Goal: Transaction & Acquisition: Purchase product/service

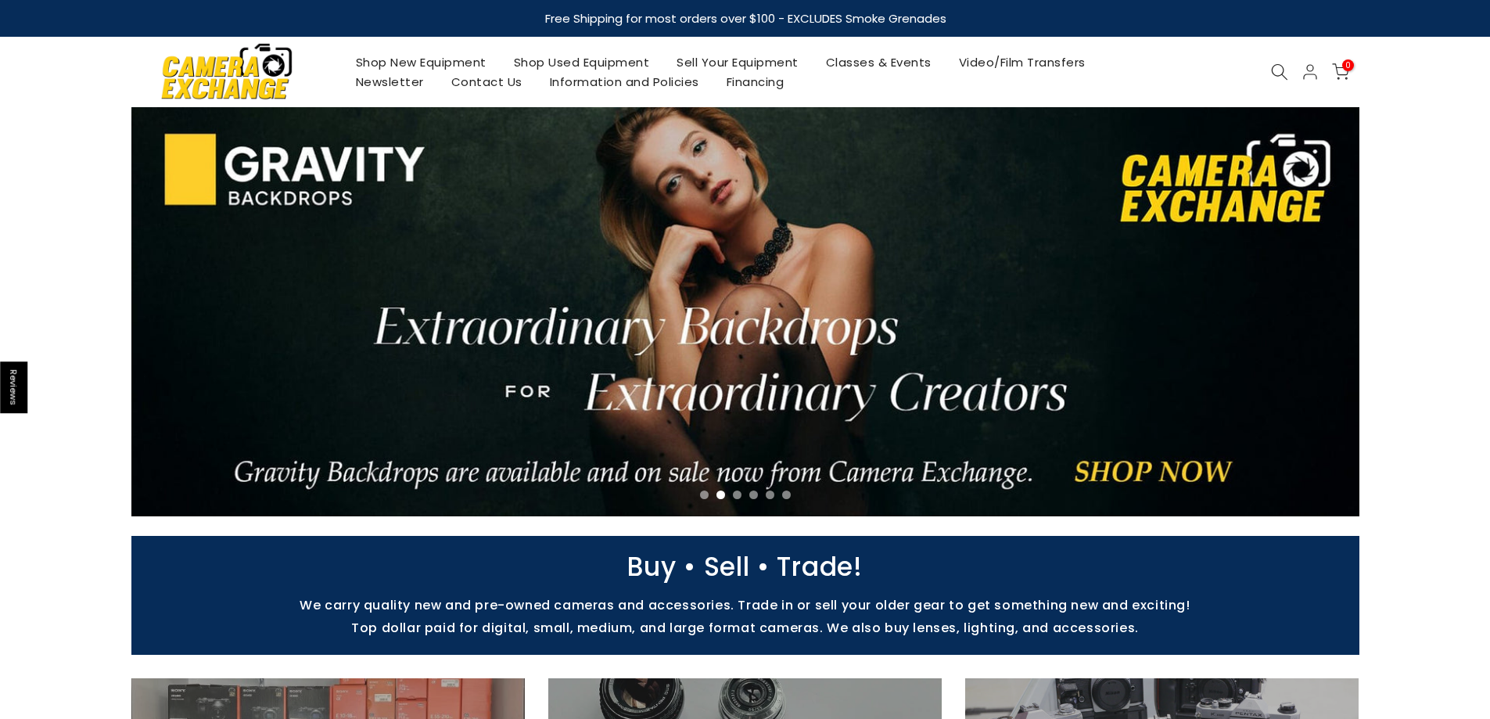
click at [611, 56] on link "Shop Used Equipment" at bounding box center [581, 62] width 163 height 20
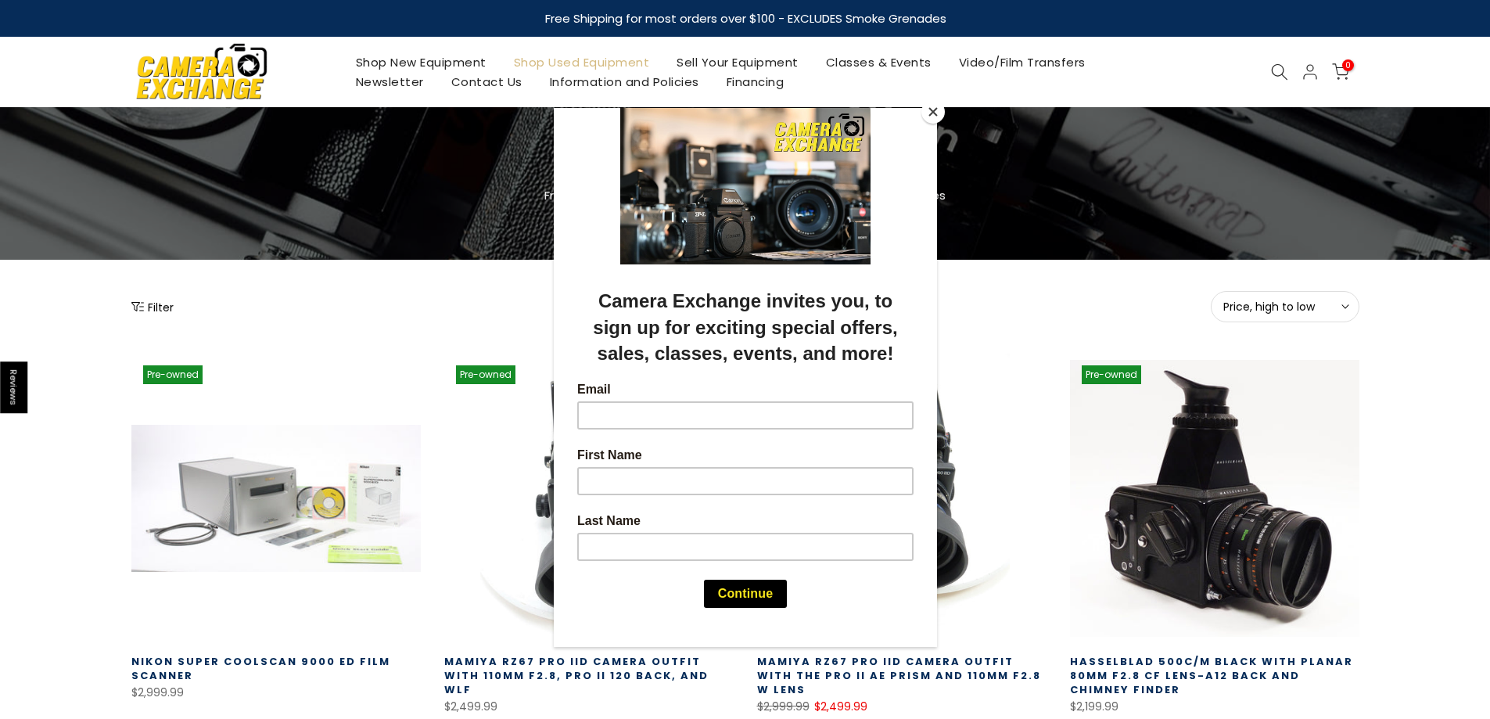
click at [1434, 365] on div at bounding box center [745, 359] width 1490 height 719
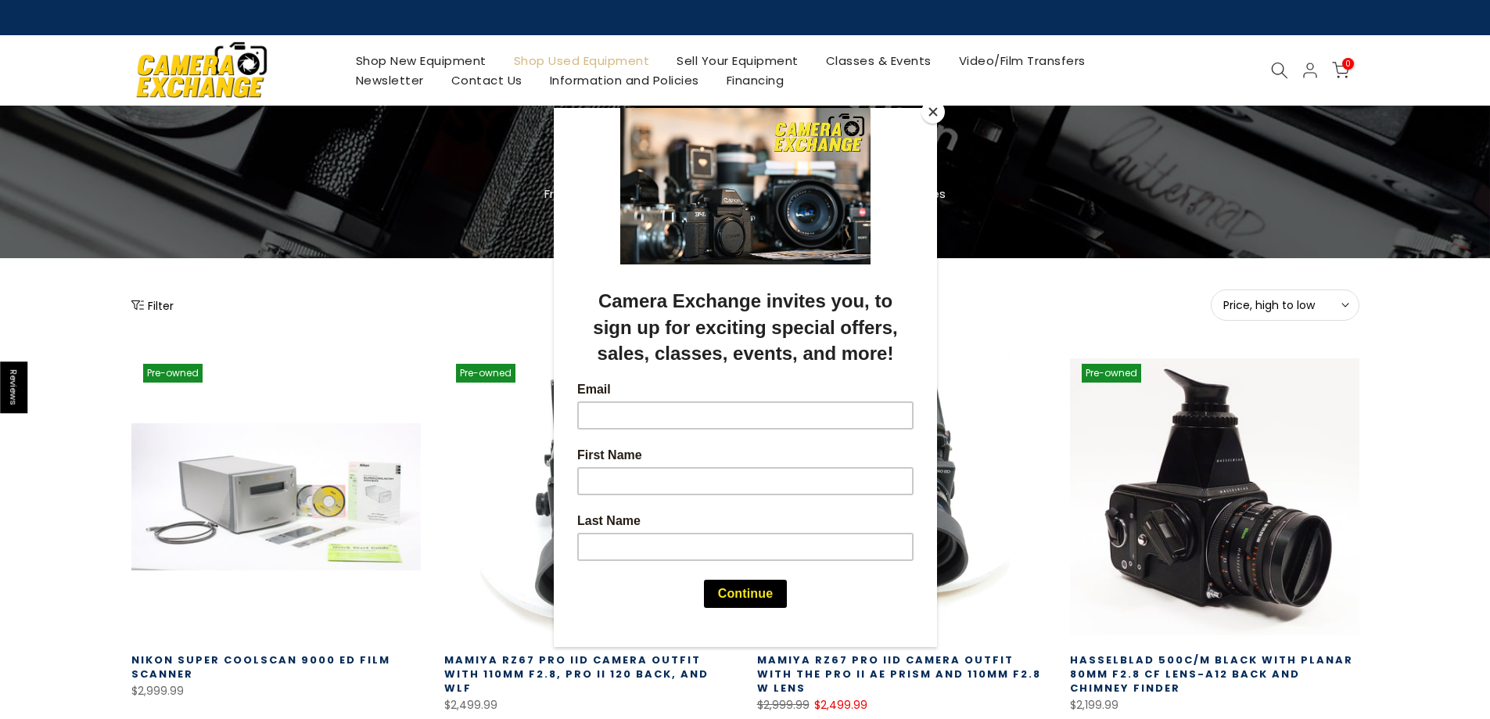
click at [932, 114] on button "Close" at bounding box center [932, 111] width 23 height 23
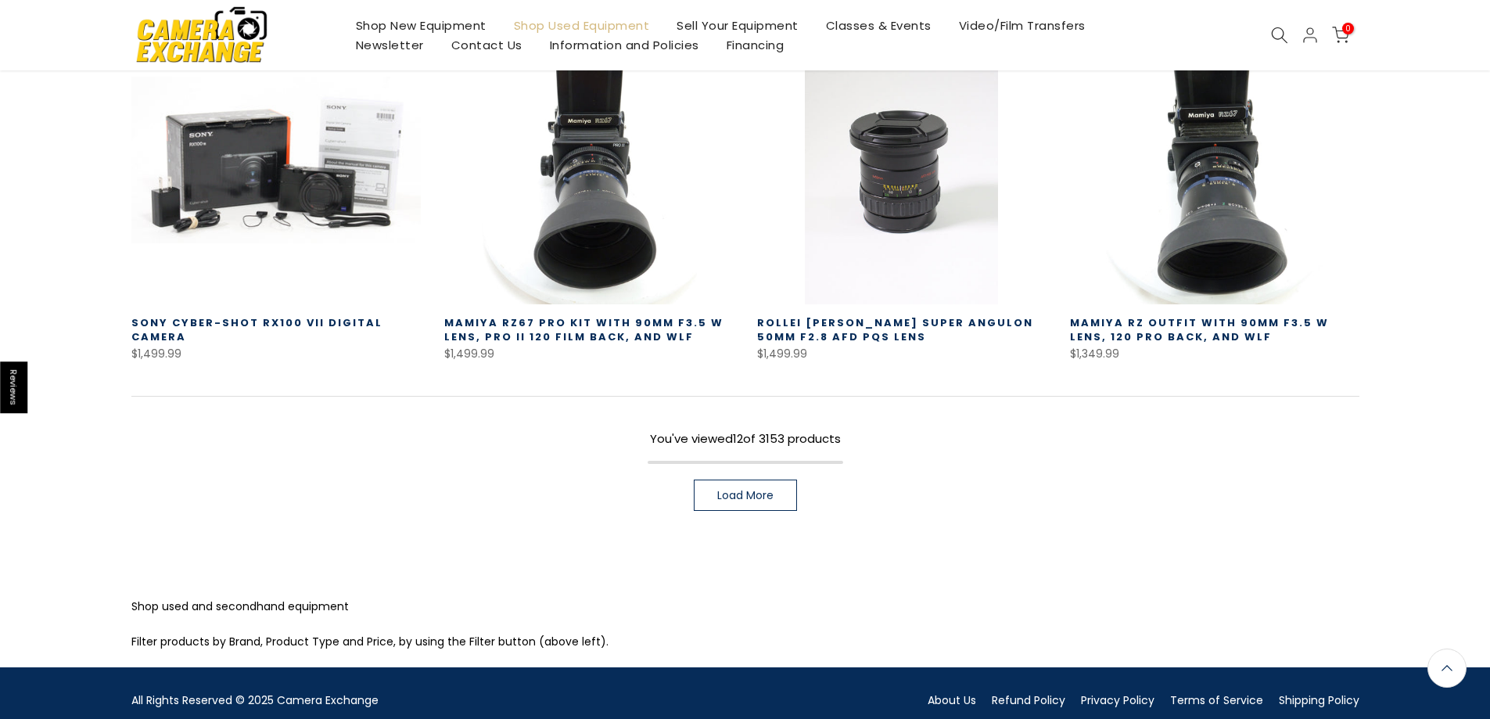
scroll to position [1143, 0]
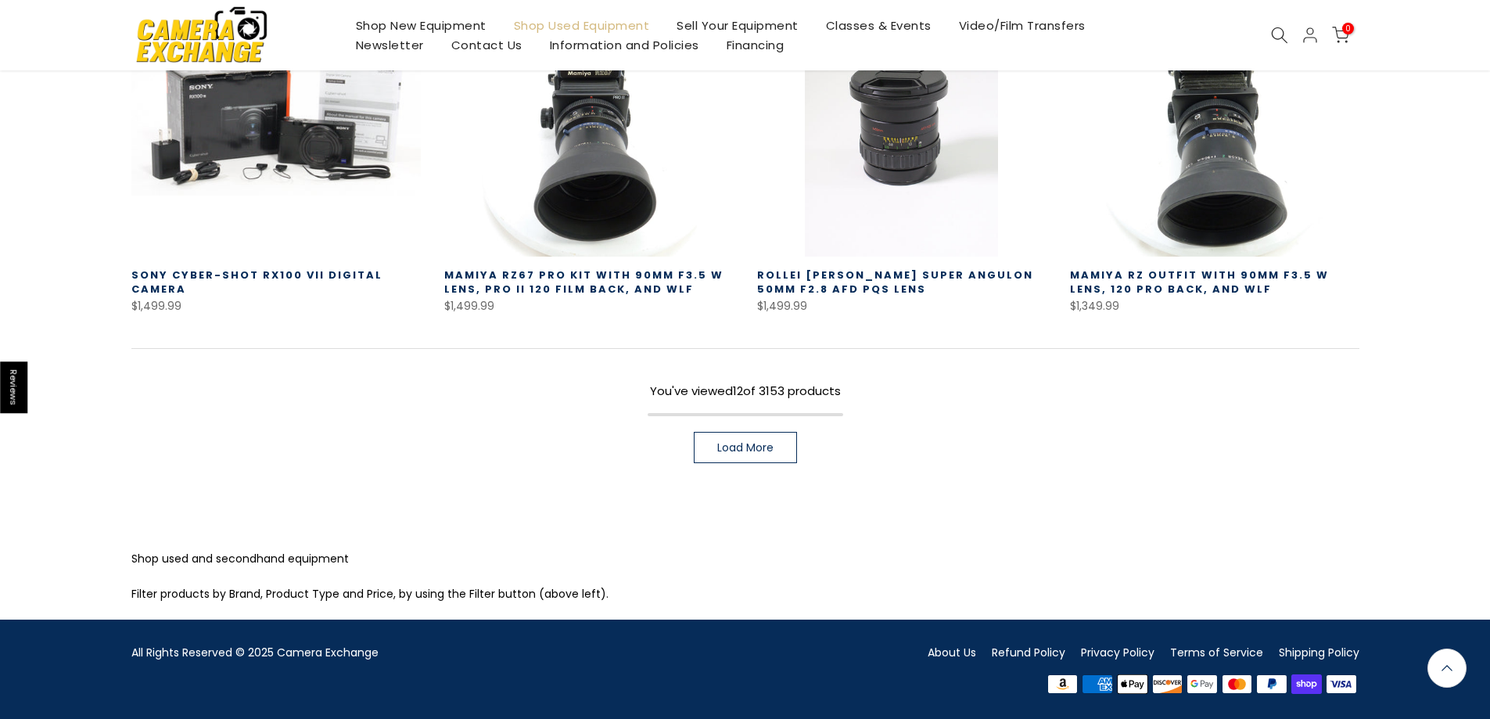
click at [755, 450] on span "Load More" at bounding box center [745, 447] width 56 height 11
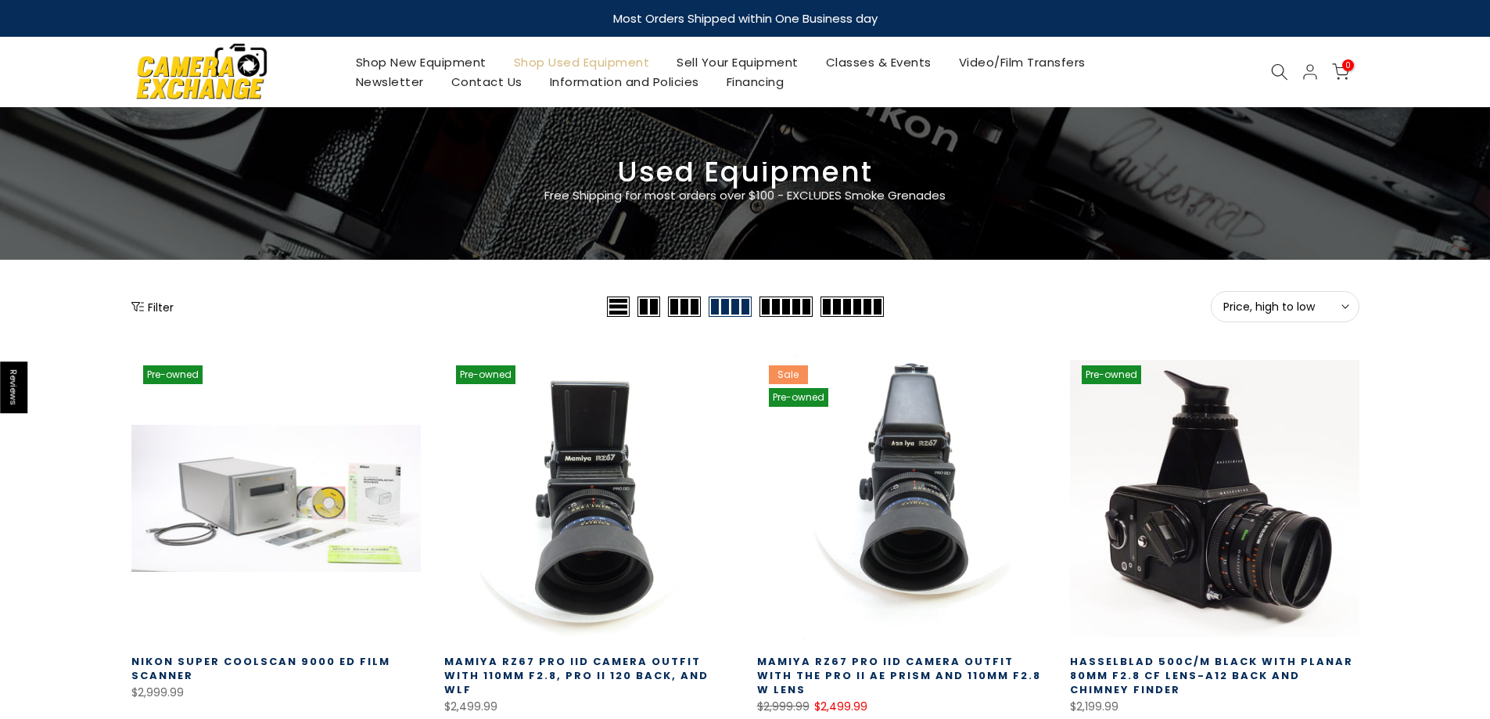
click at [167, 310] on button "Filter" at bounding box center [152, 307] width 42 height 16
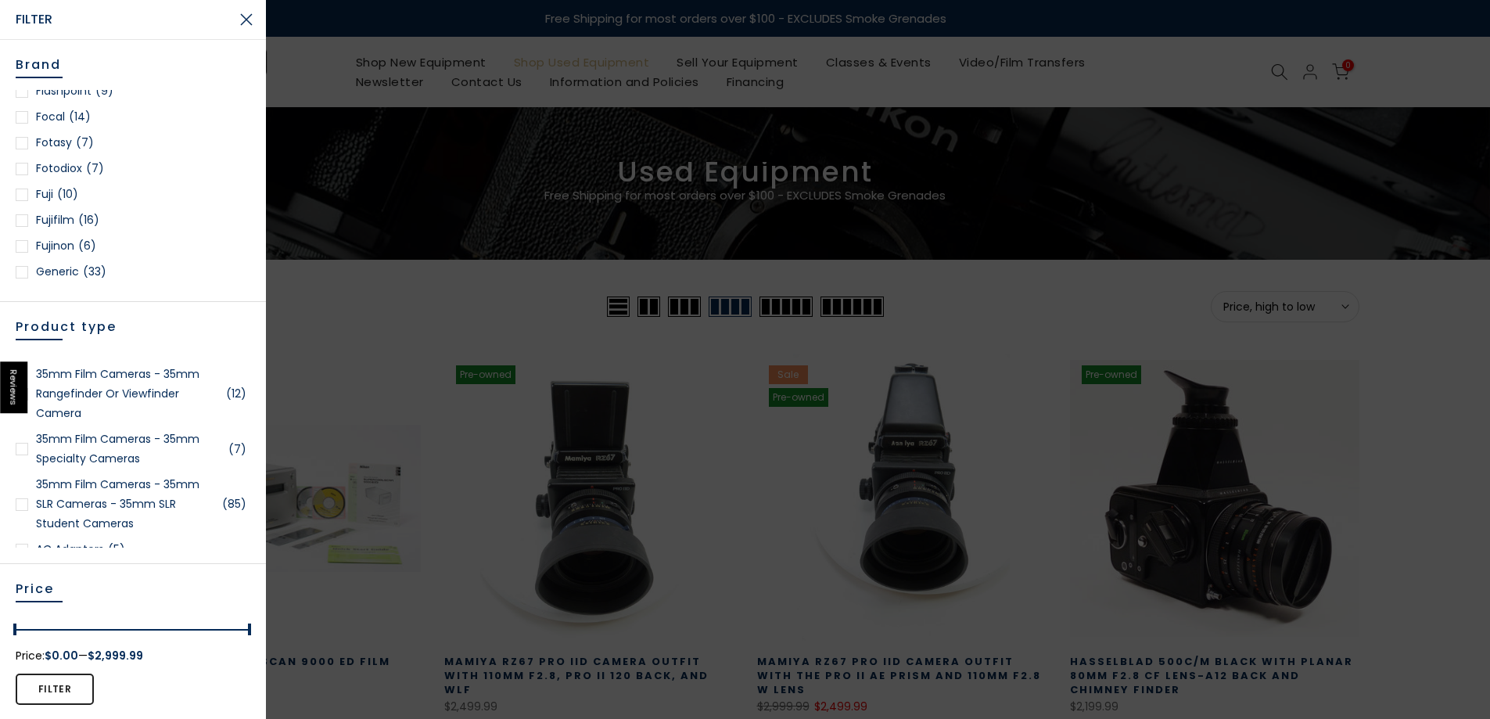
scroll to position [626, 0]
click at [27, 145] on div at bounding box center [22, 145] width 13 height 13
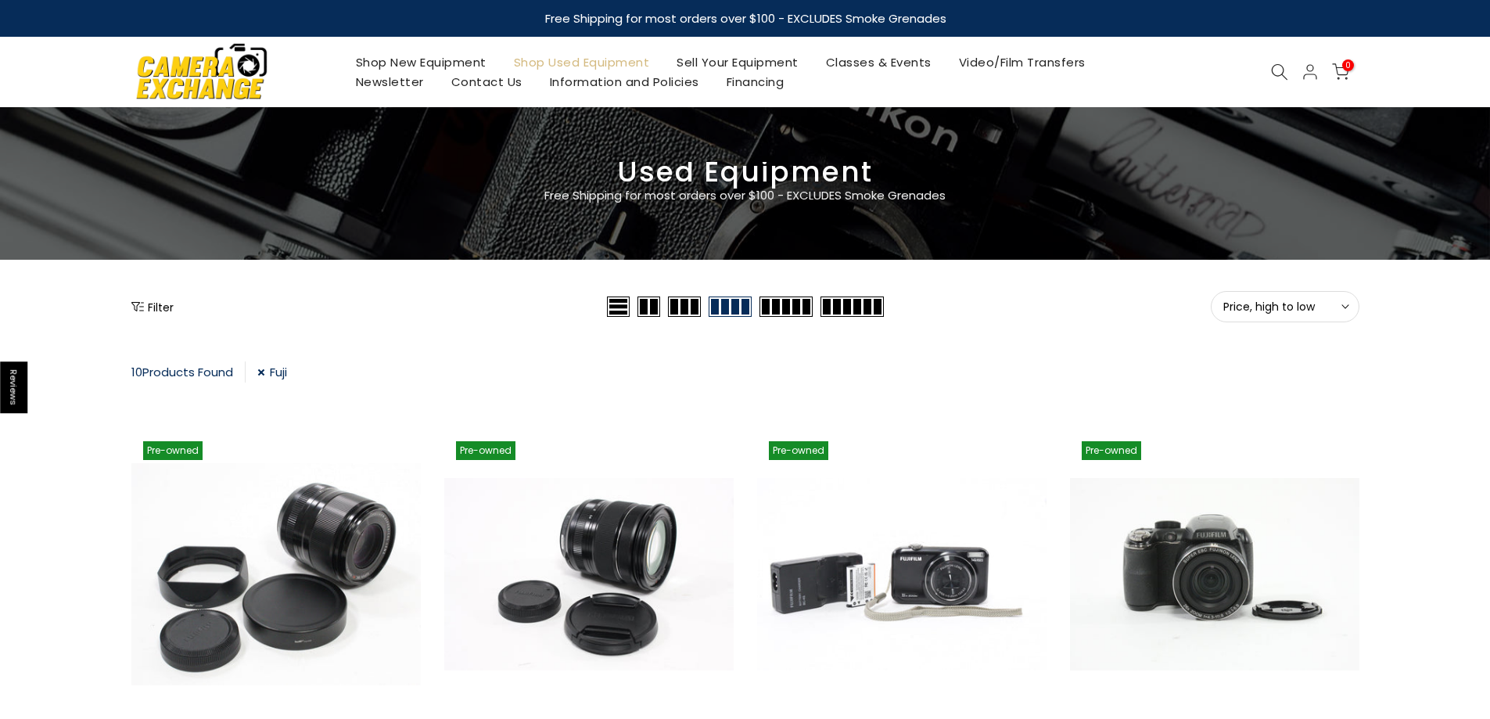
click at [147, 309] on button "Filter" at bounding box center [152, 307] width 42 height 16
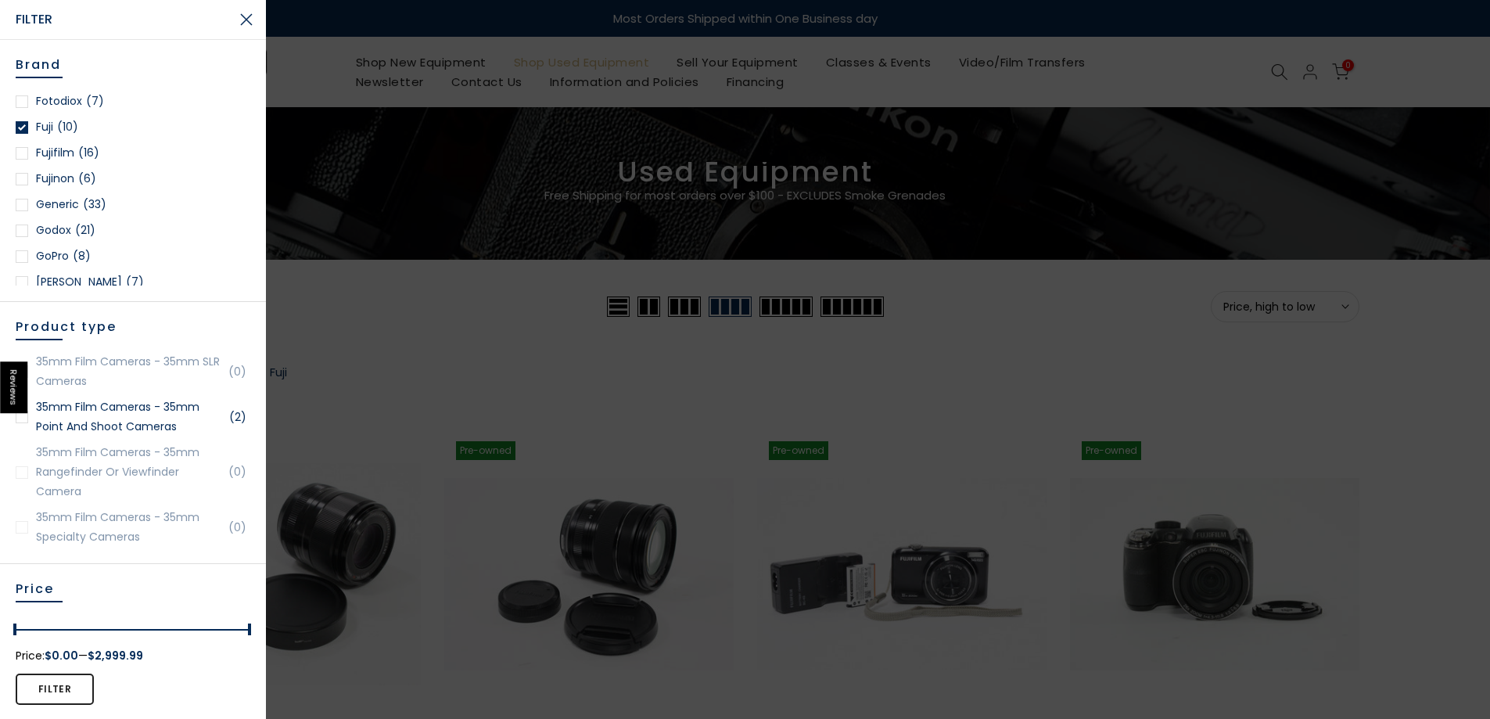
scroll to position [626, 0]
click at [26, 143] on div at bounding box center [22, 145] width 13 height 13
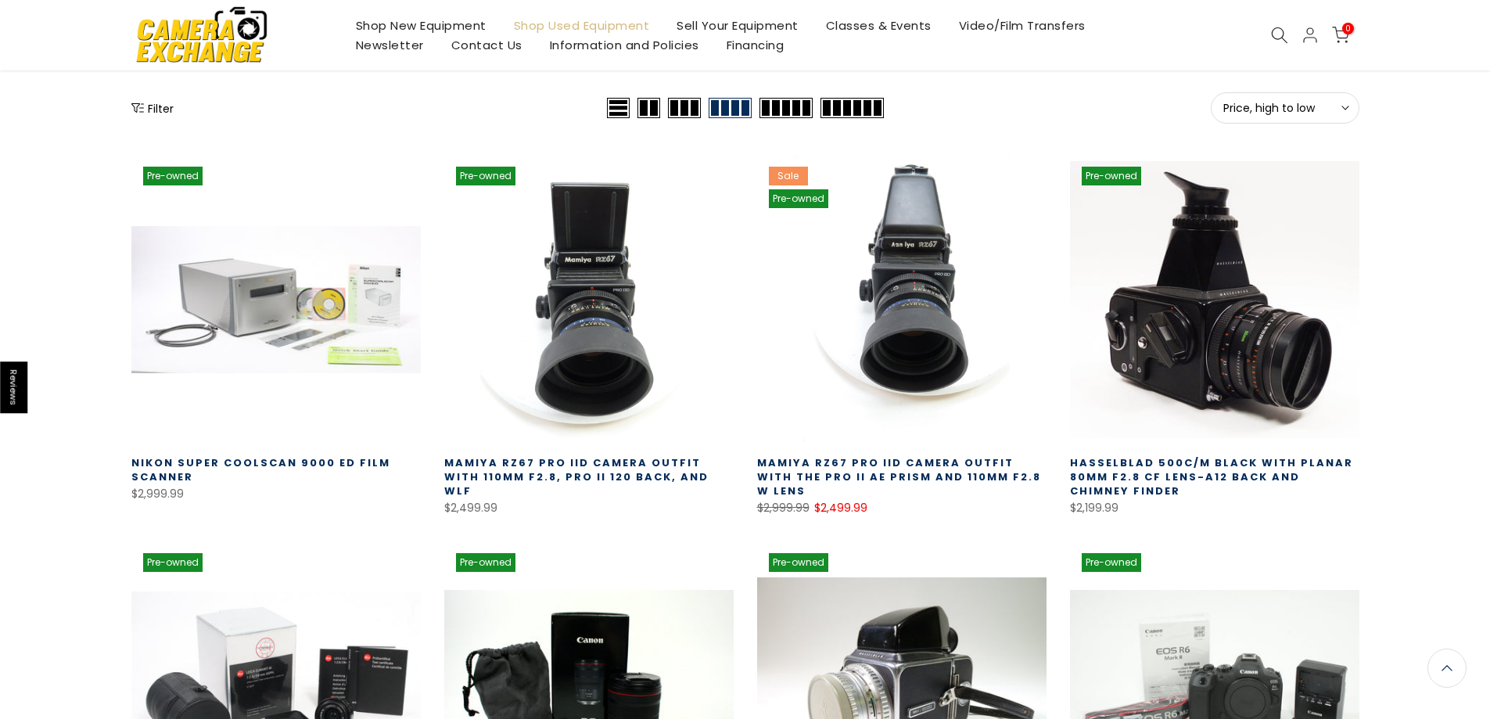
scroll to position [195, 0]
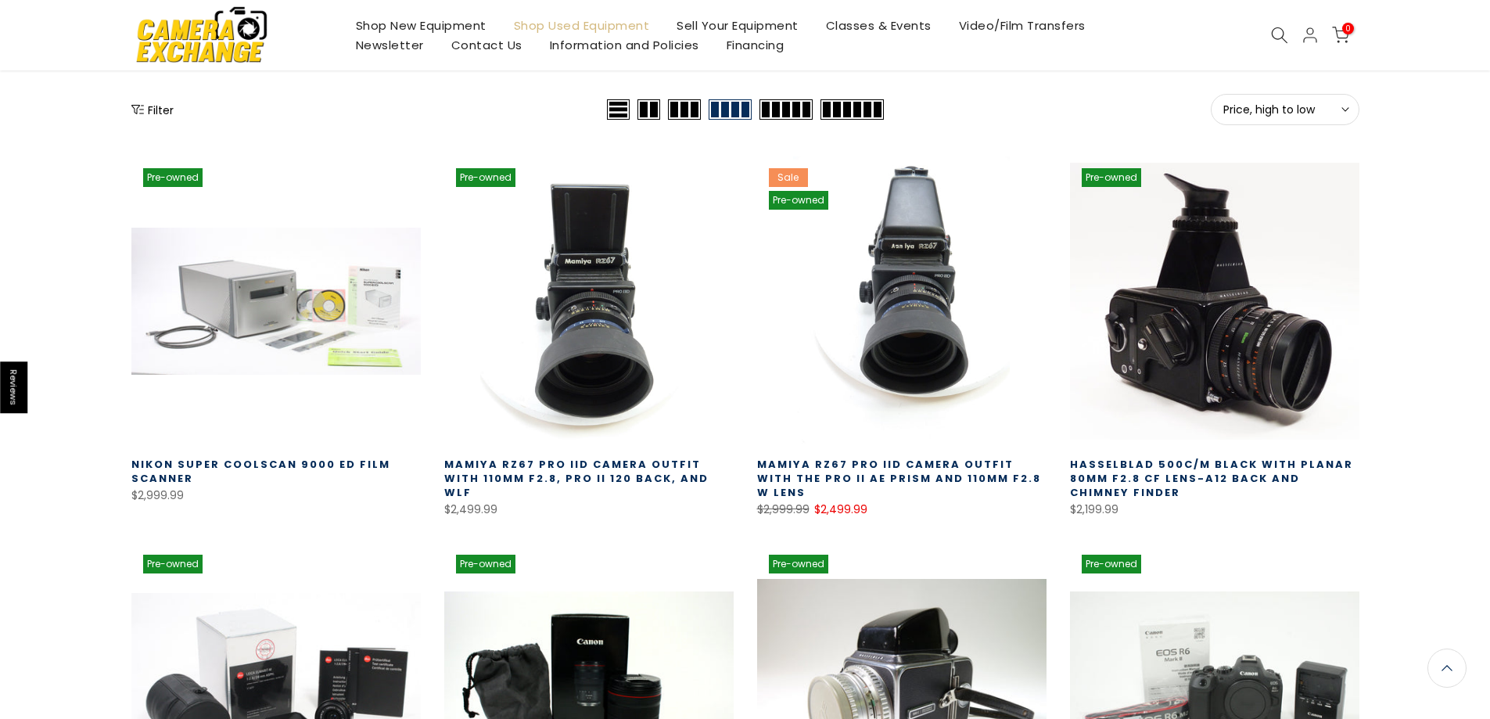
click at [155, 106] on button "Filter" at bounding box center [152, 110] width 42 height 16
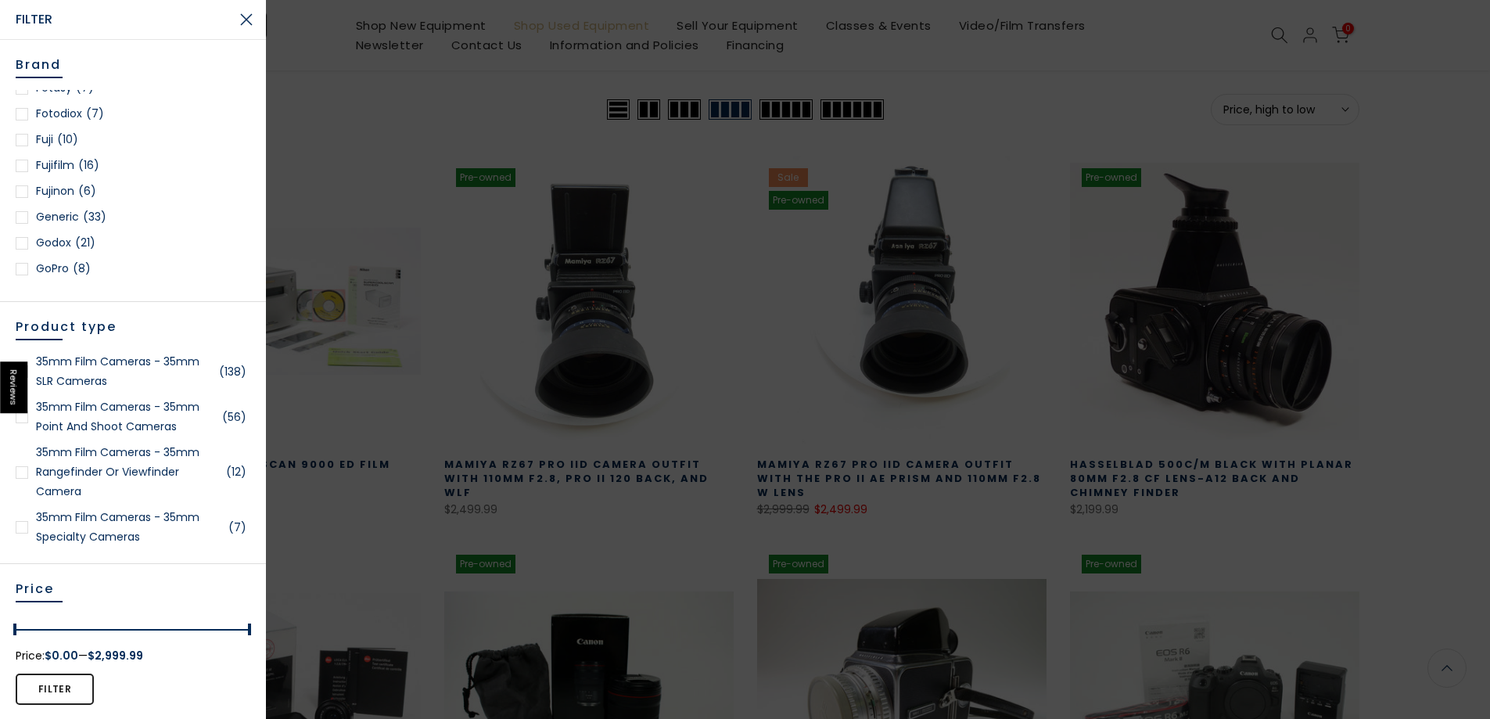
scroll to position [626, 0]
click at [23, 172] on div at bounding box center [22, 171] width 13 height 13
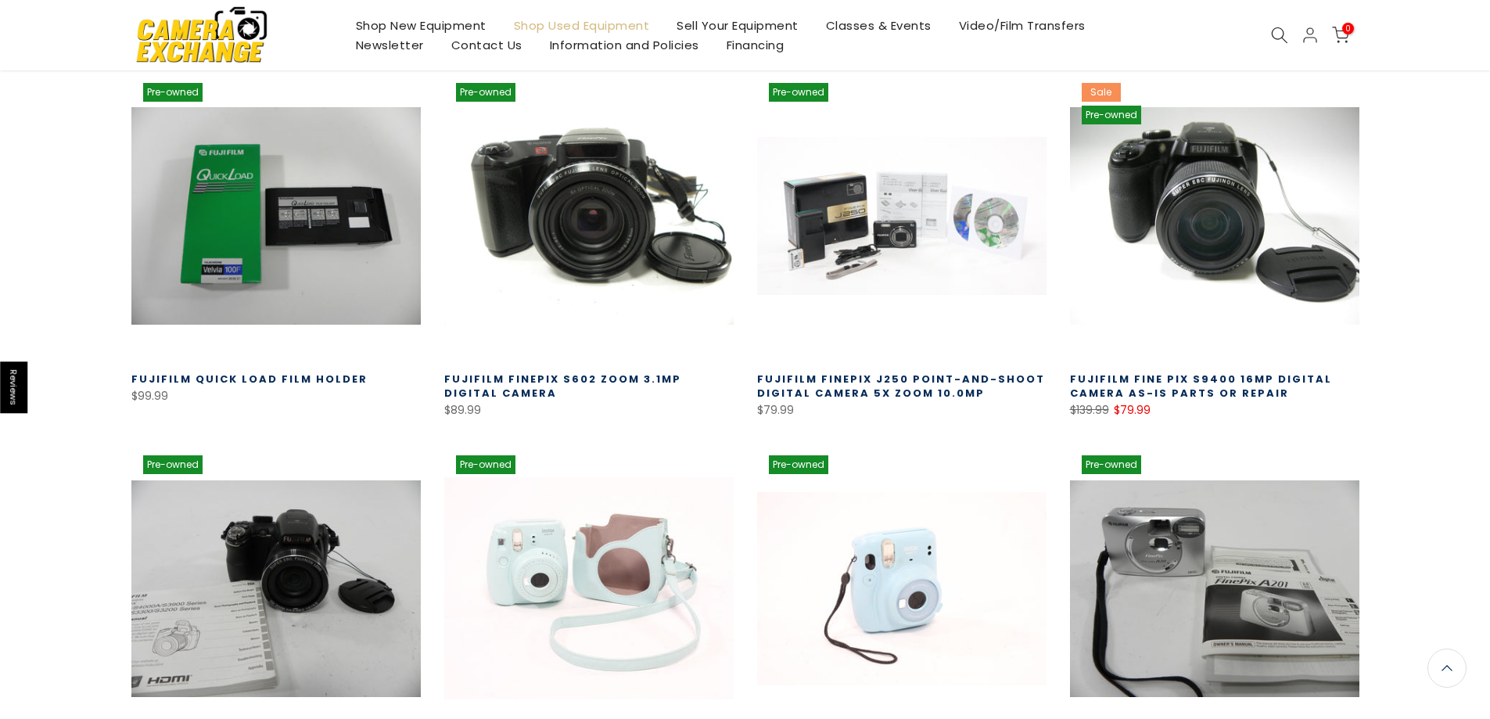
scroll to position [1057, 0]
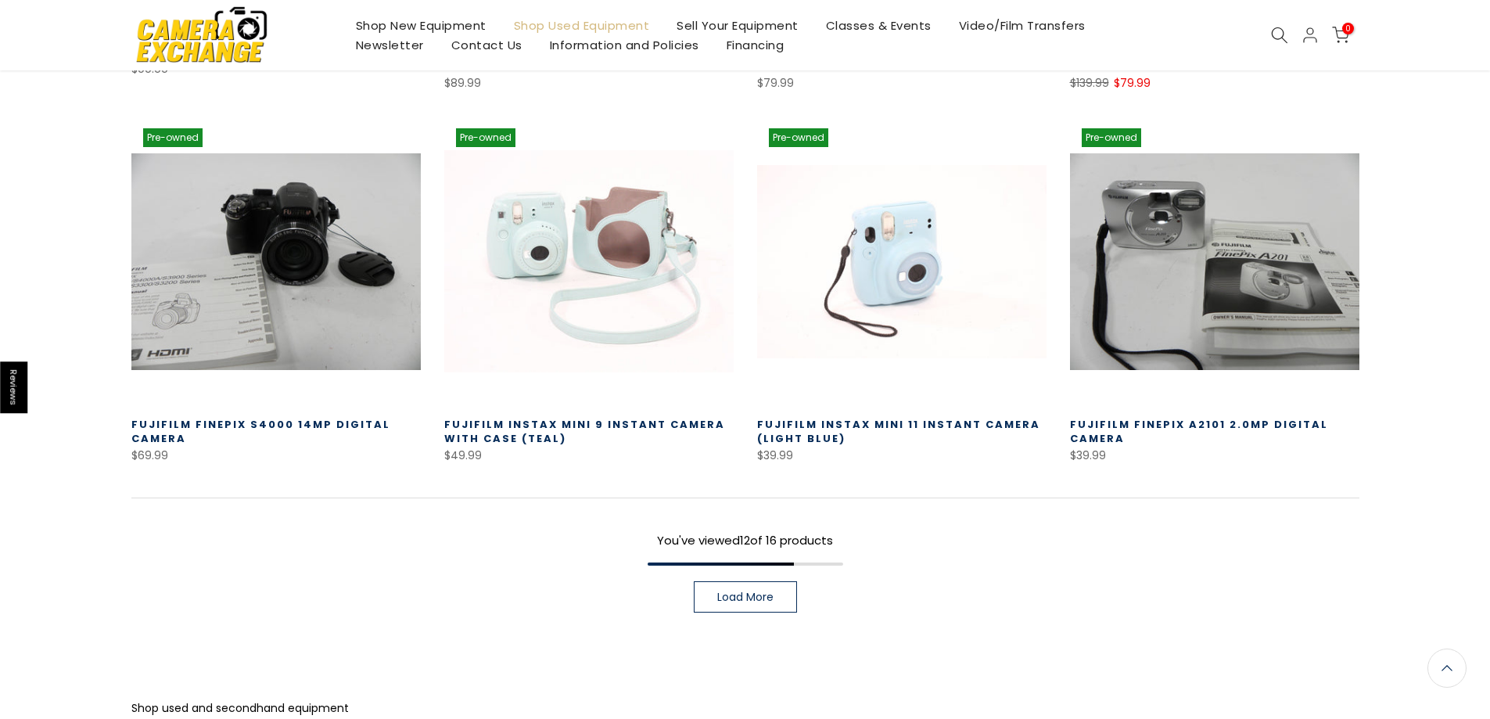
click at [740, 597] on span "Load More" at bounding box center [745, 596] width 56 height 11
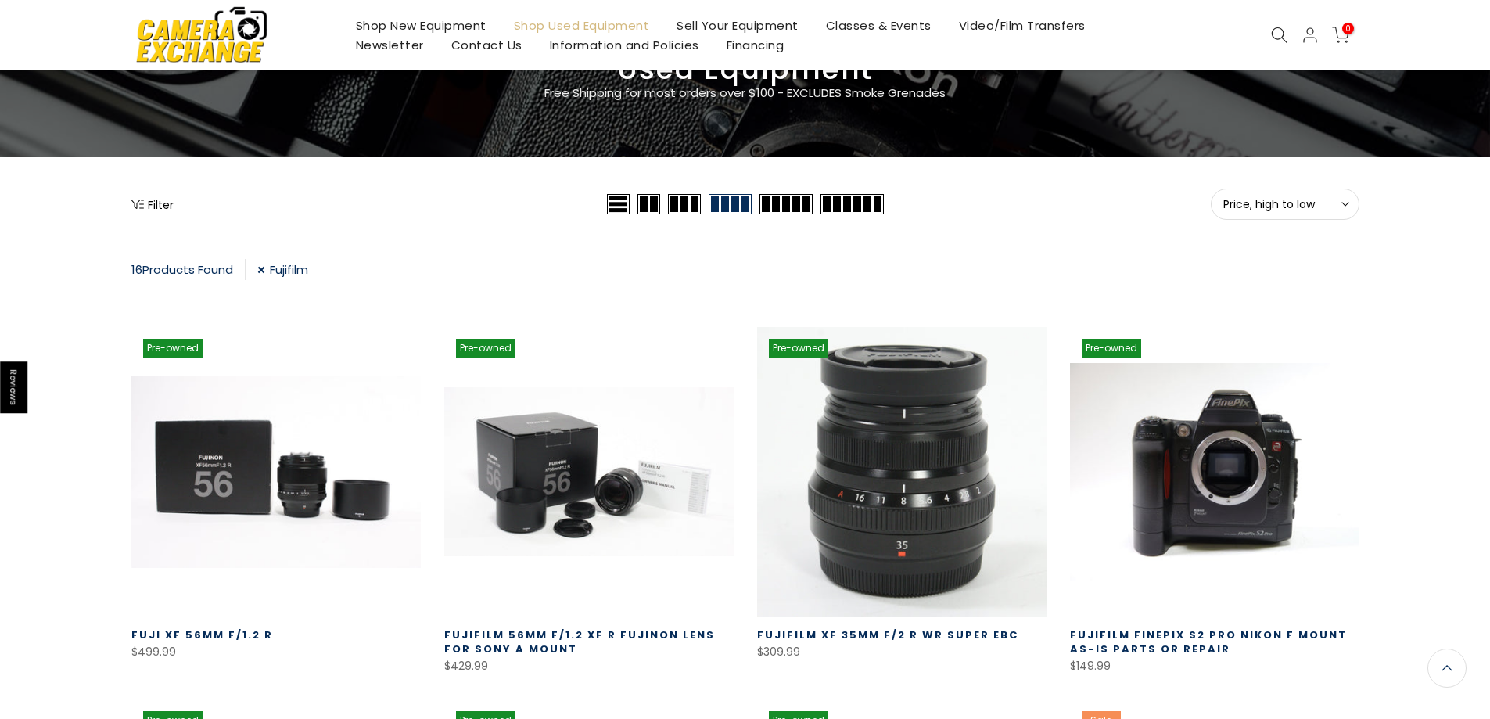
scroll to position [86, 0]
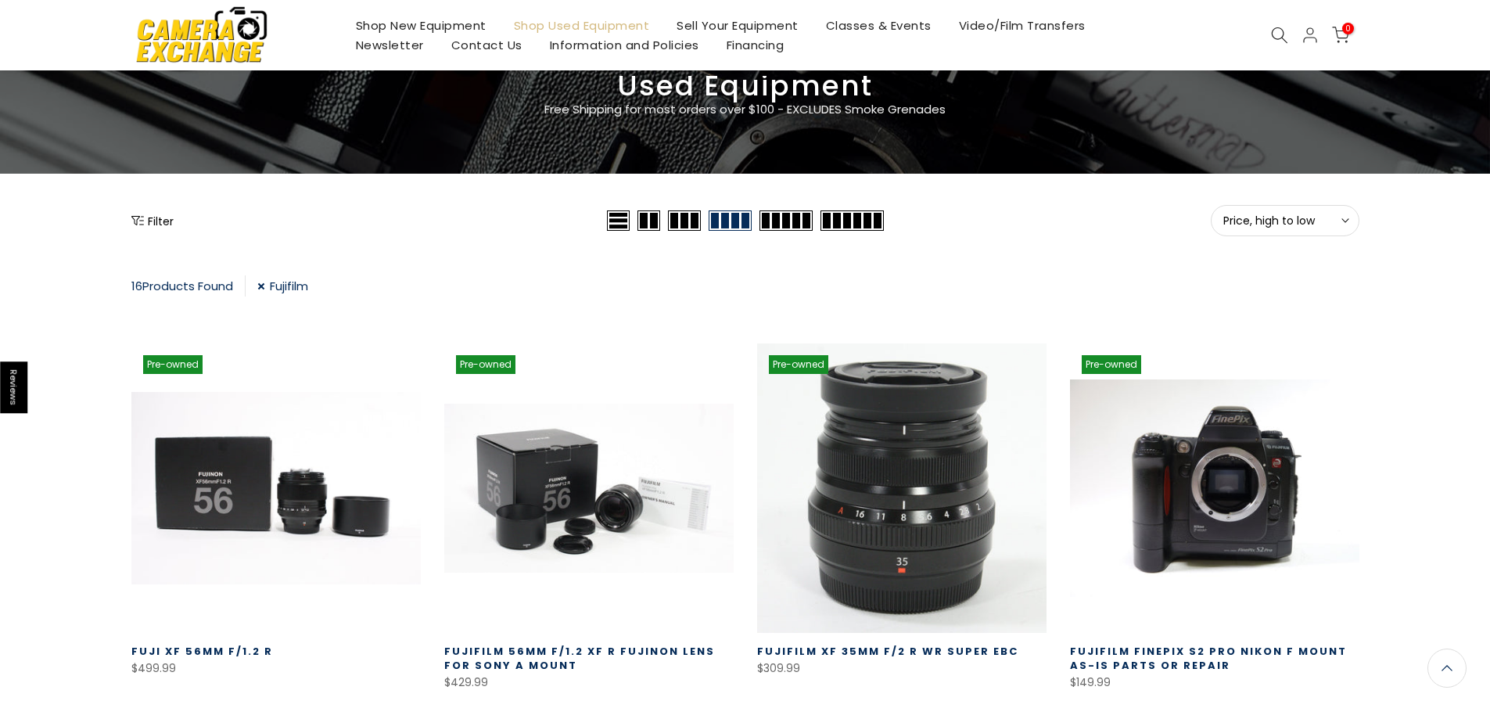
click at [266, 289] on link "Fujifilm" at bounding box center [282, 285] width 51 height 21
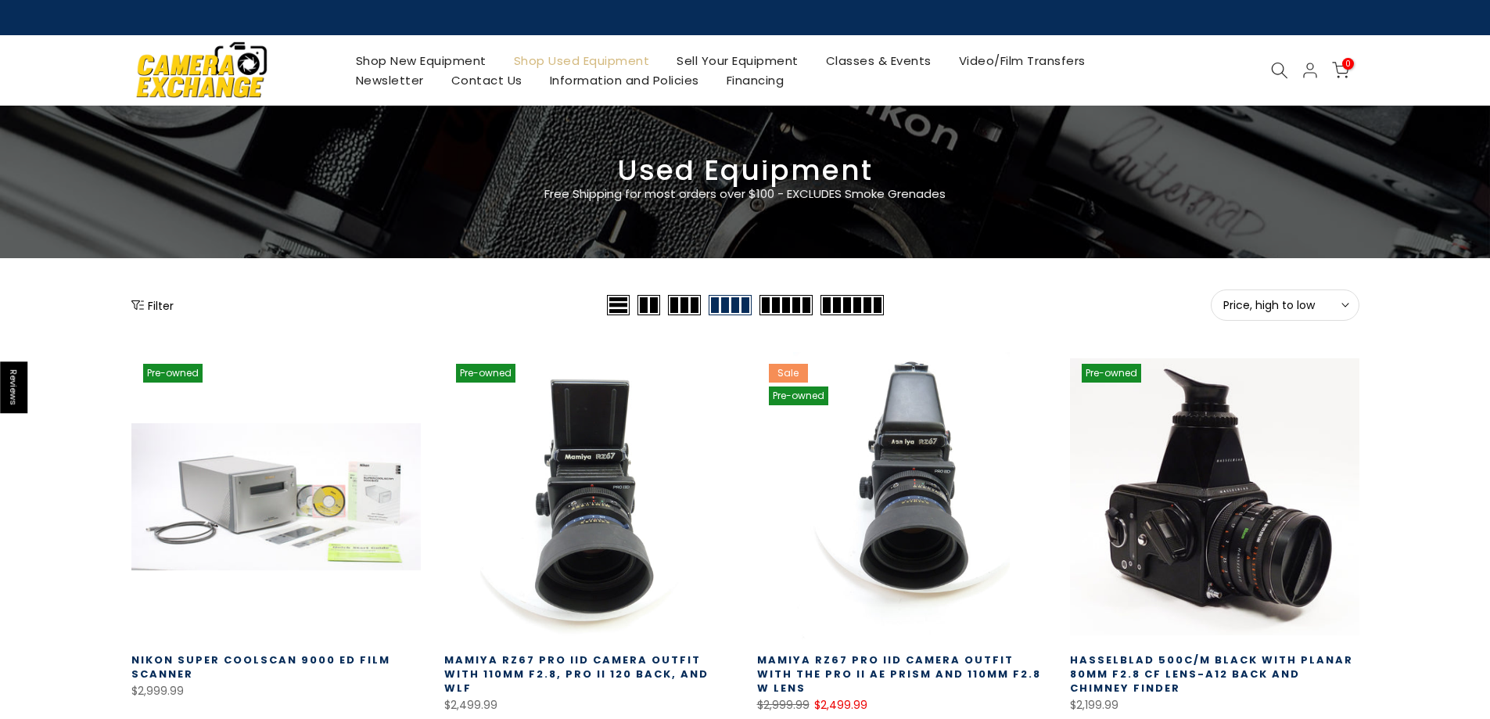
click at [156, 307] on button "Filter" at bounding box center [152, 305] width 42 height 16
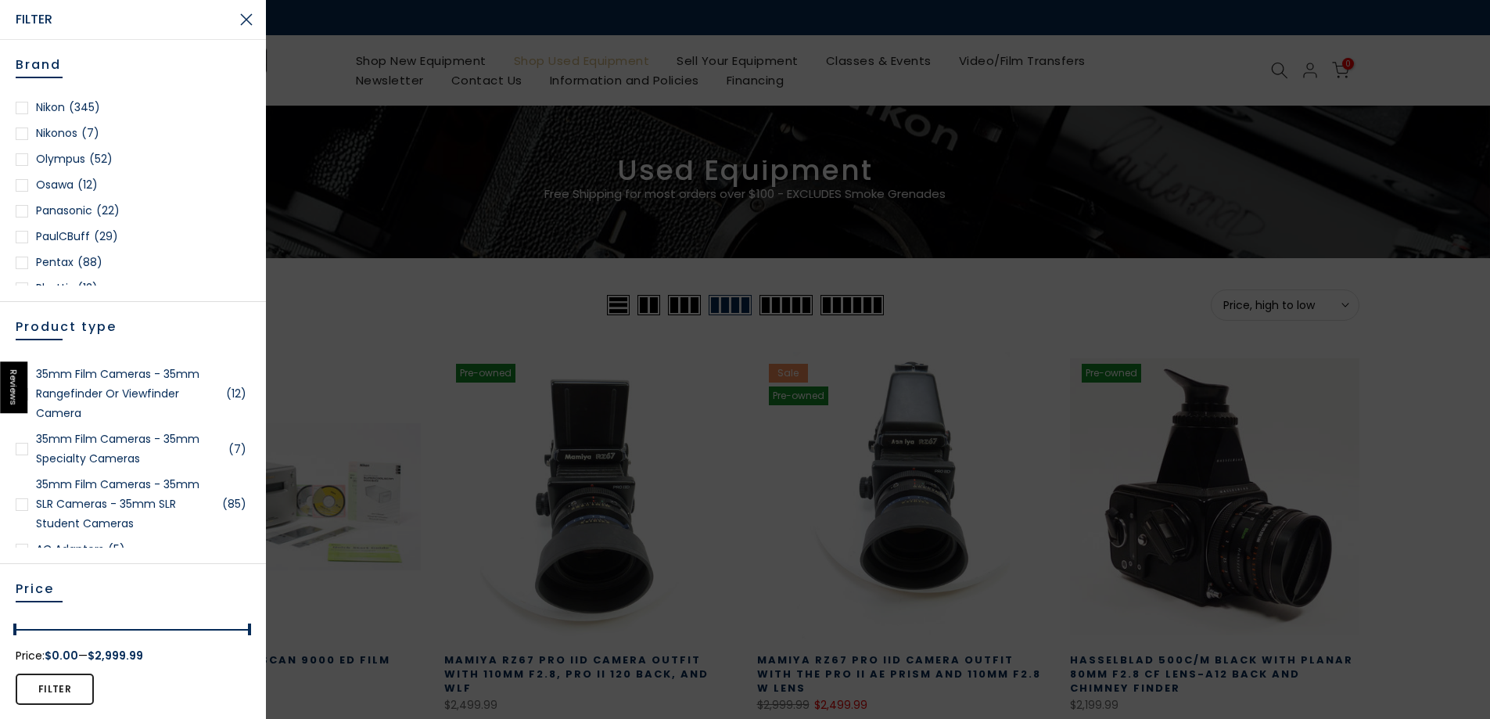
scroll to position [1408, 0]
drag, startPoint x: 27, startPoint y: 111, endPoint x: 34, endPoint y: 116, distance: 9.1
click at [27, 110] on div at bounding box center [22, 112] width 13 height 13
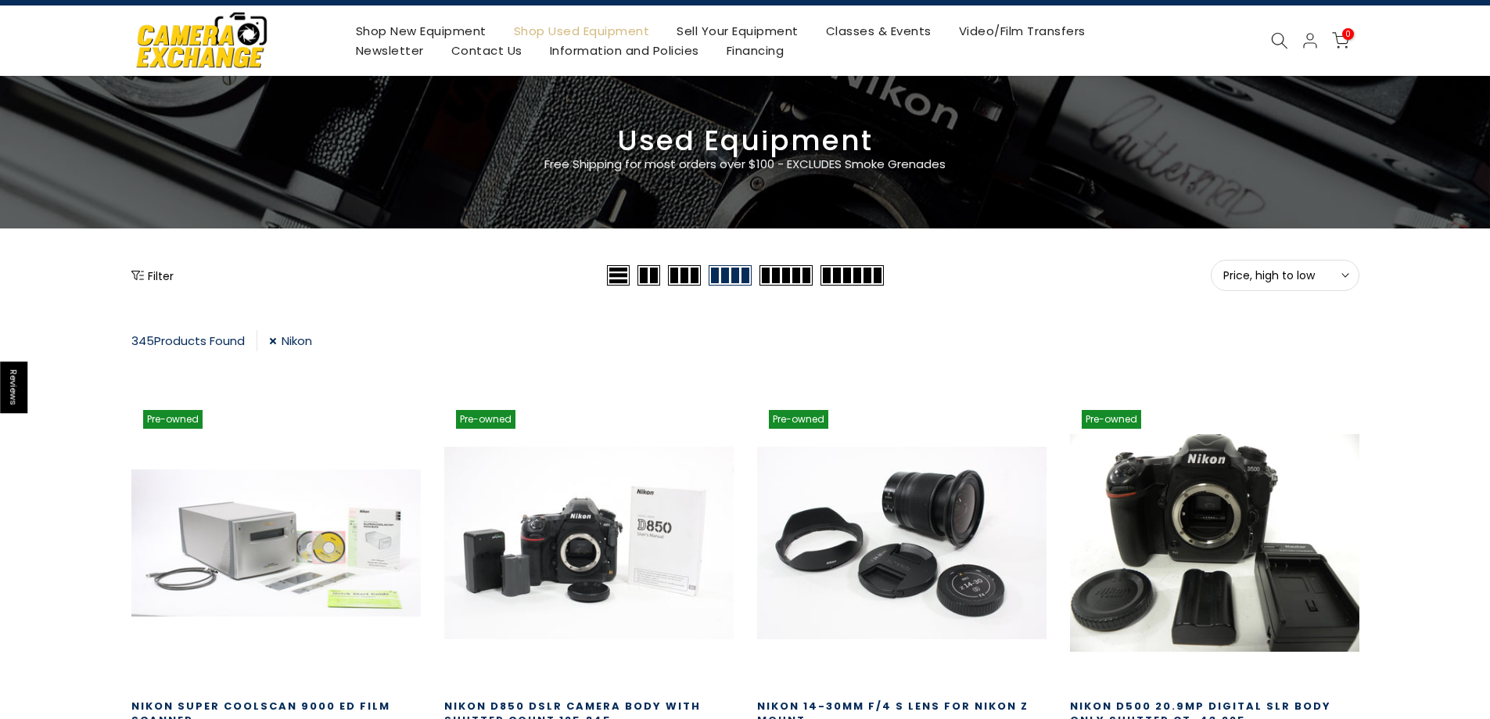
scroll to position [156, 0]
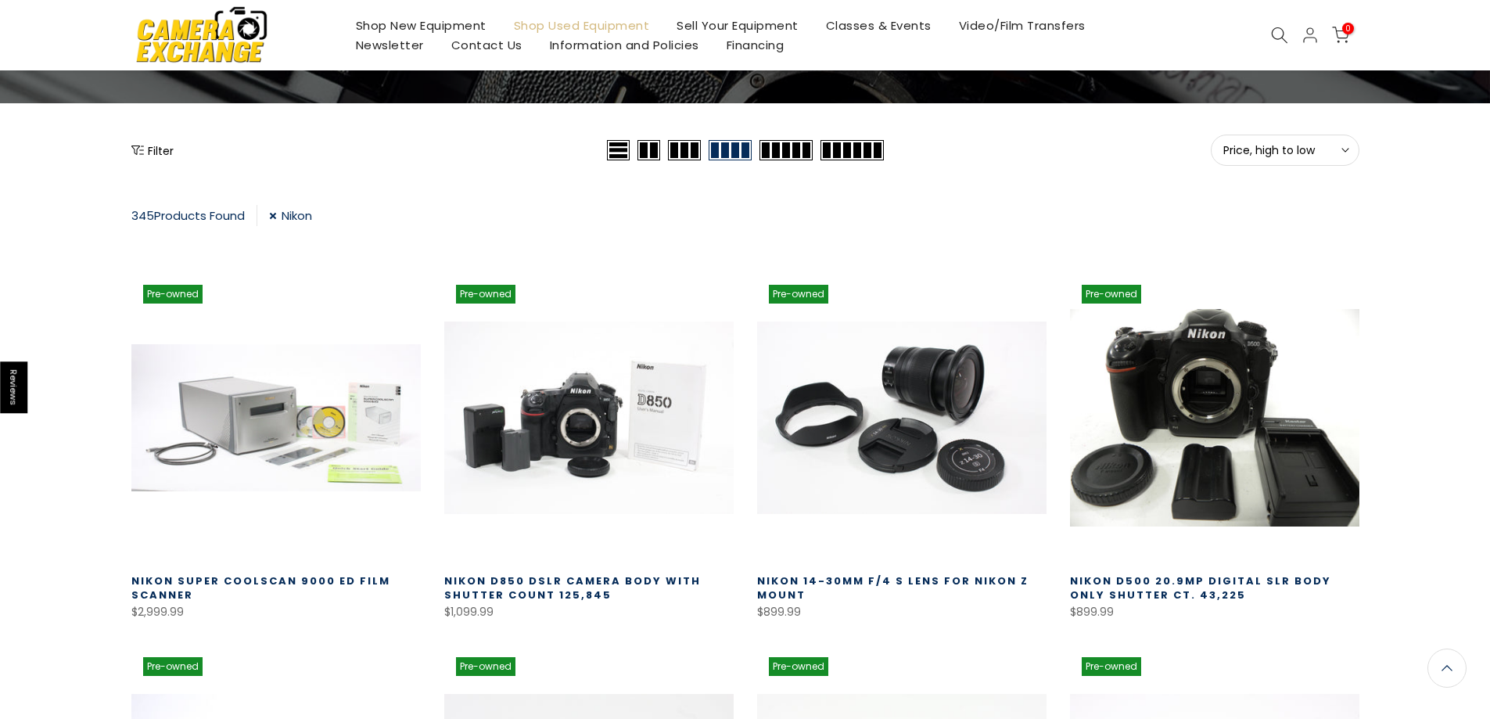
click at [160, 154] on button "Filter" at bounding box center [152, 150] width 42 height 16
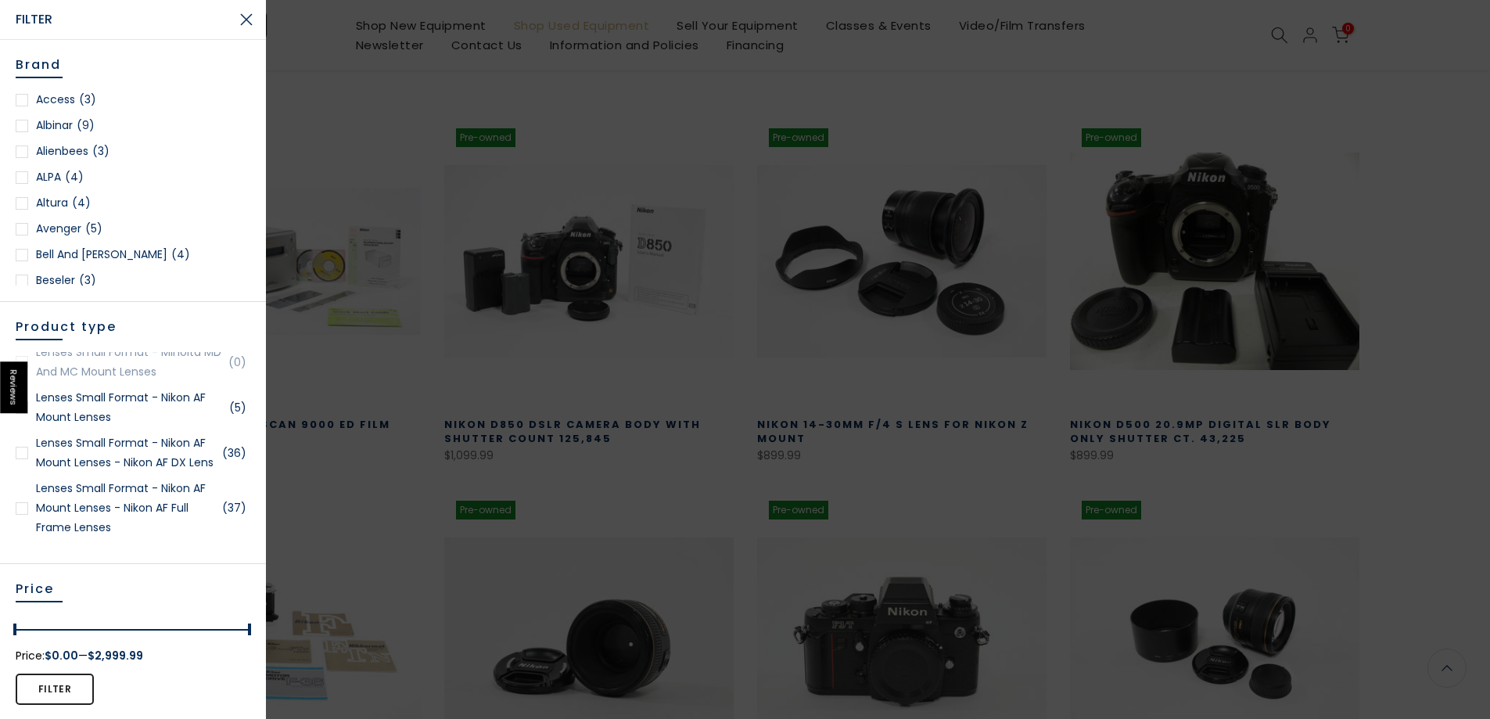
scroll to position [0, 0]
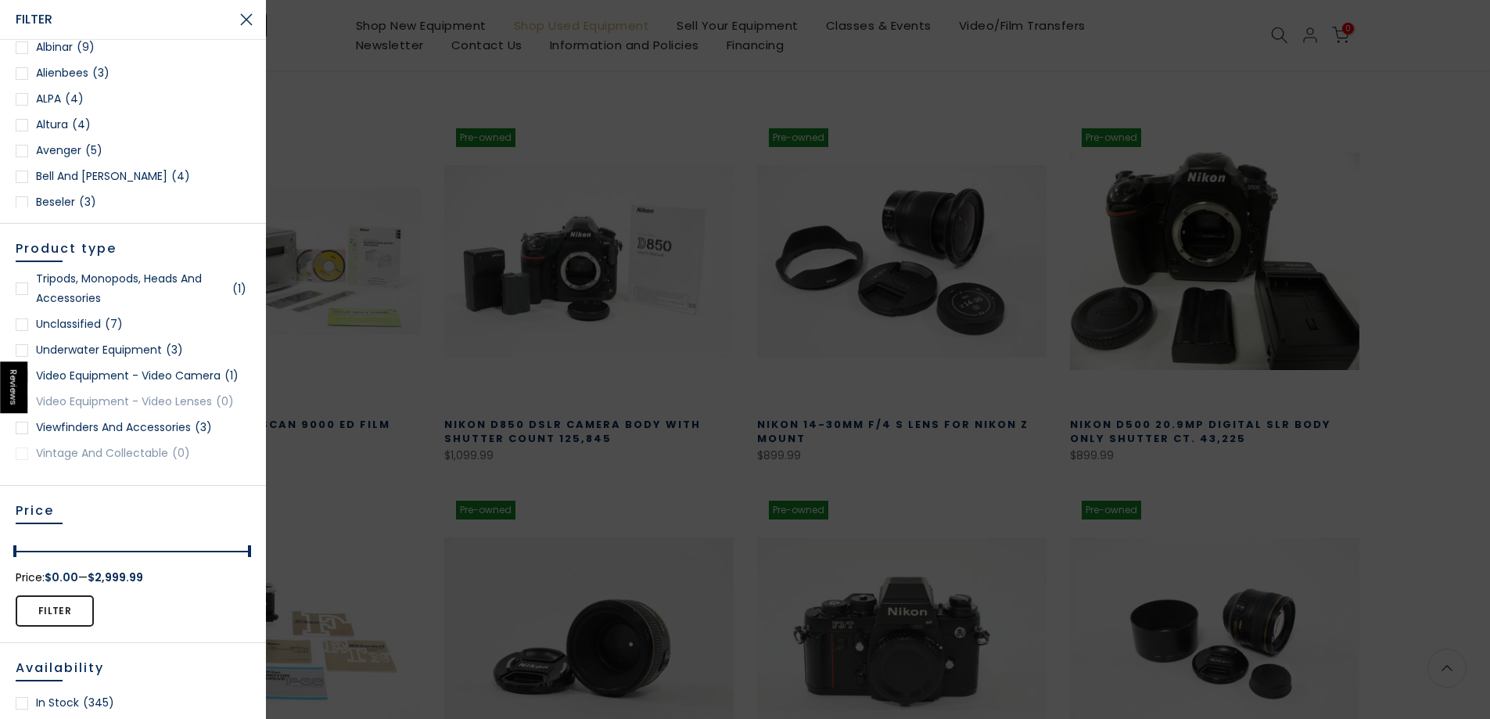
click at [251, 18] on button "Close Search" at bounding box center [246, 19] width 39 height 39
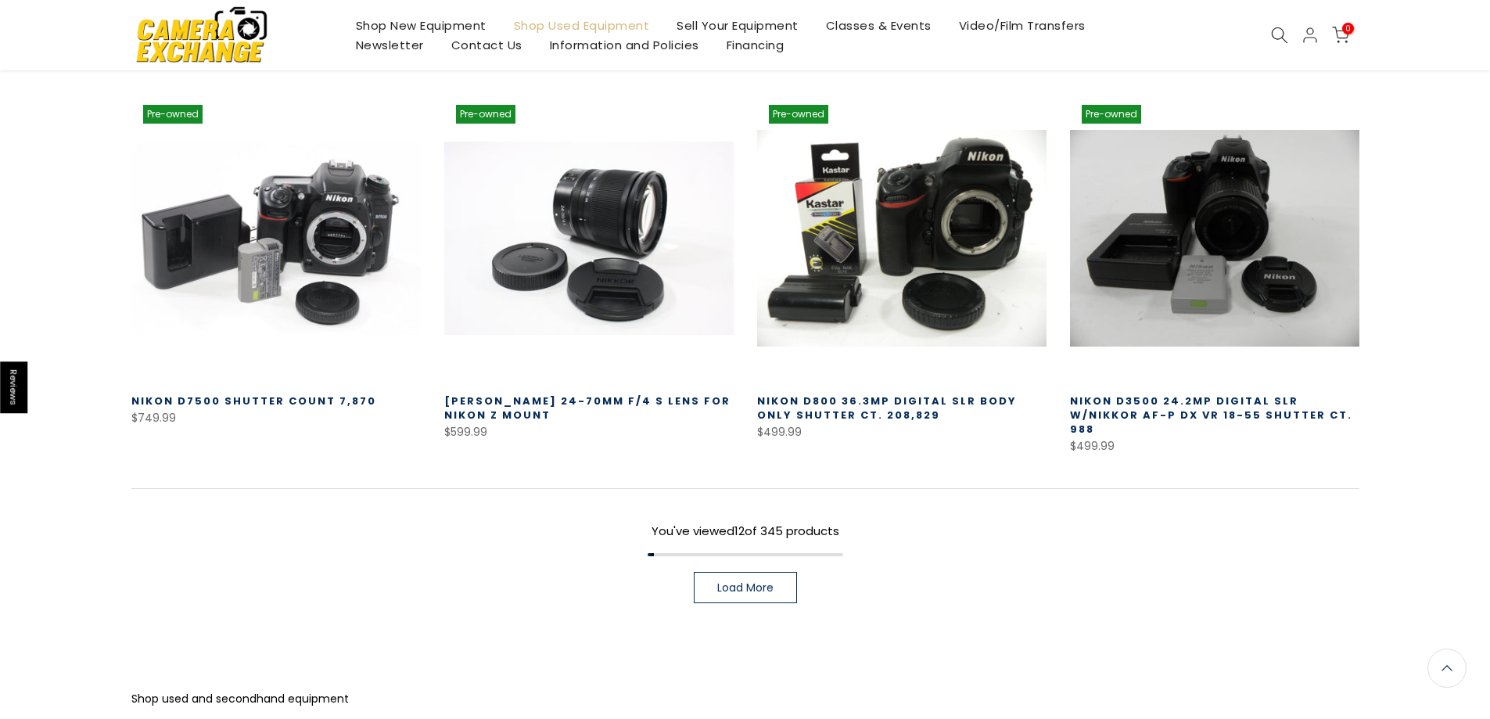
click at [742, 582] on span "Load More" at bounding box center [745, 587] width 56 height 11
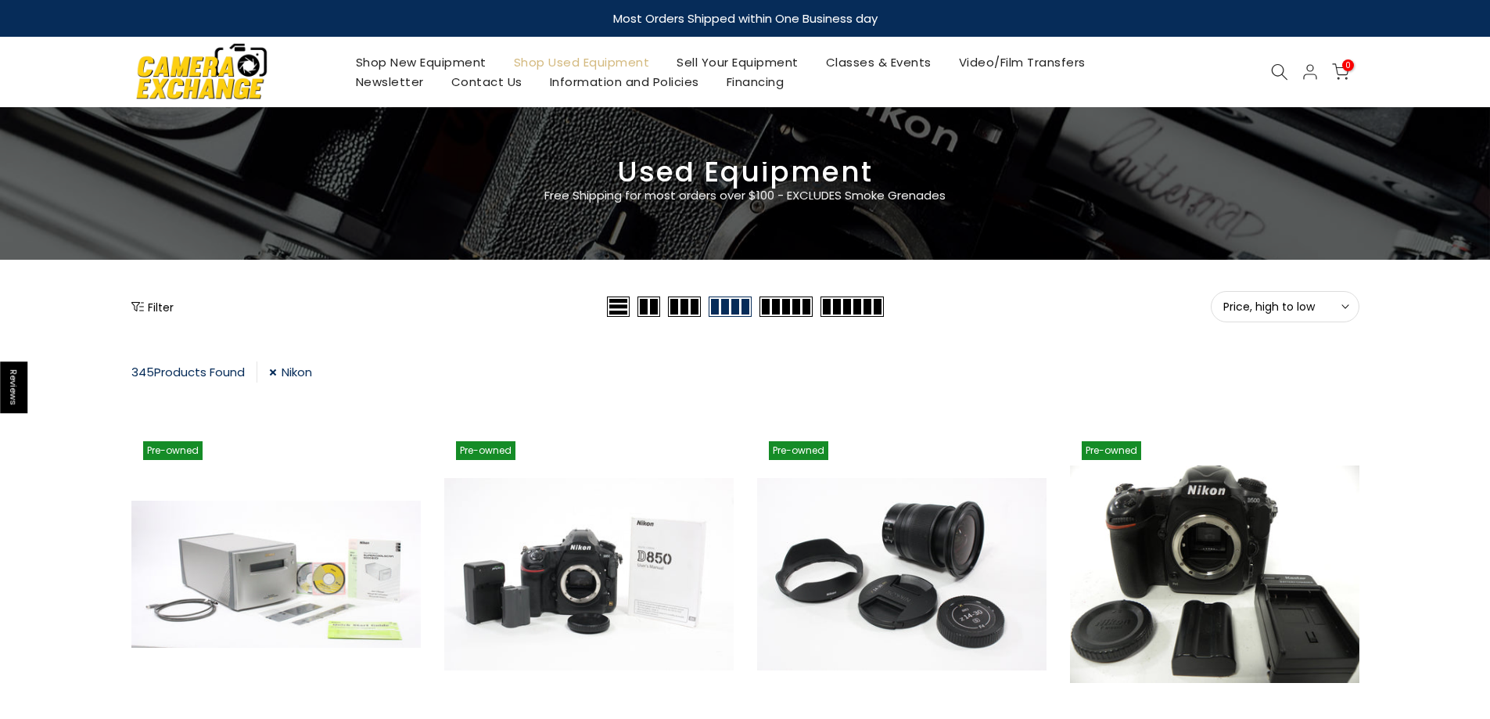
click at [590, 64] on link "Shop Used Equipment" at bounding box center [581, 62] width 163 height 20
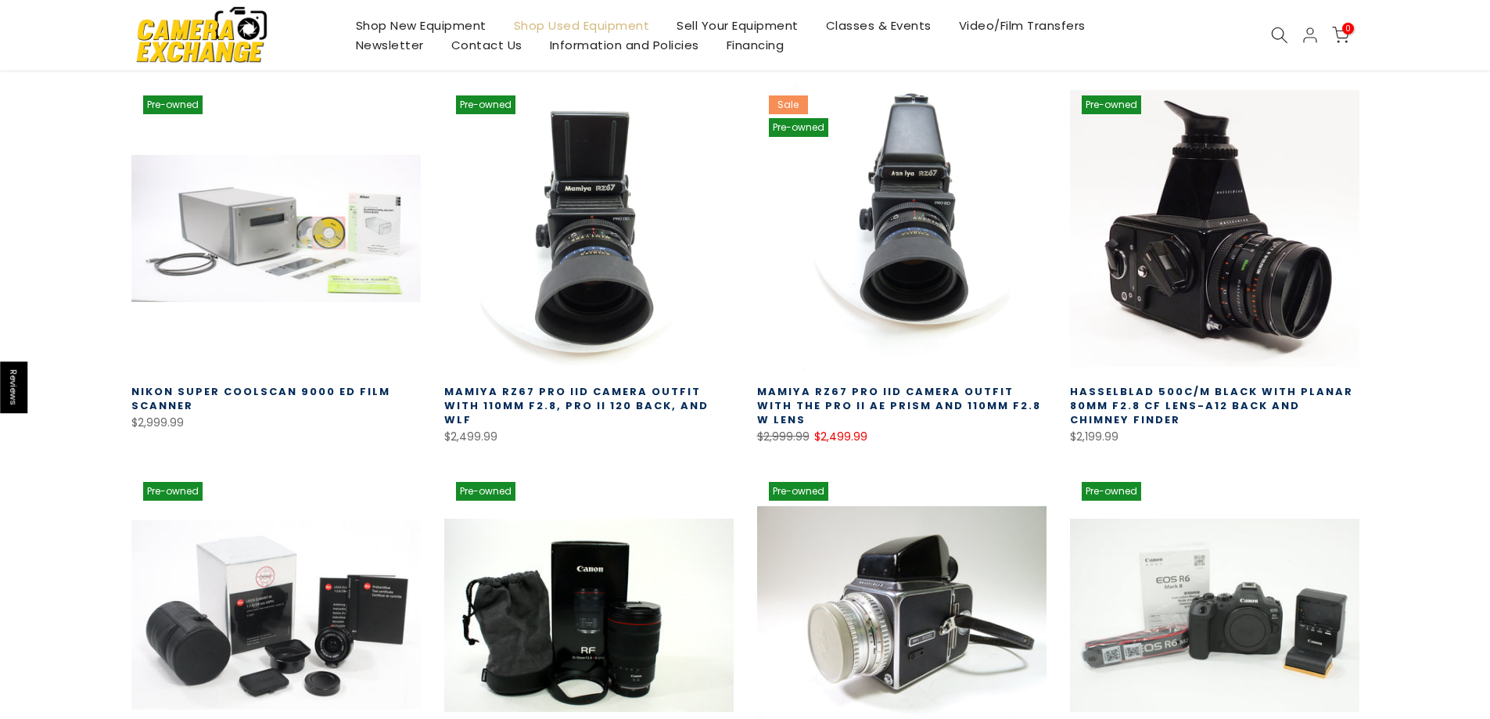
scroll to position [275, 0]
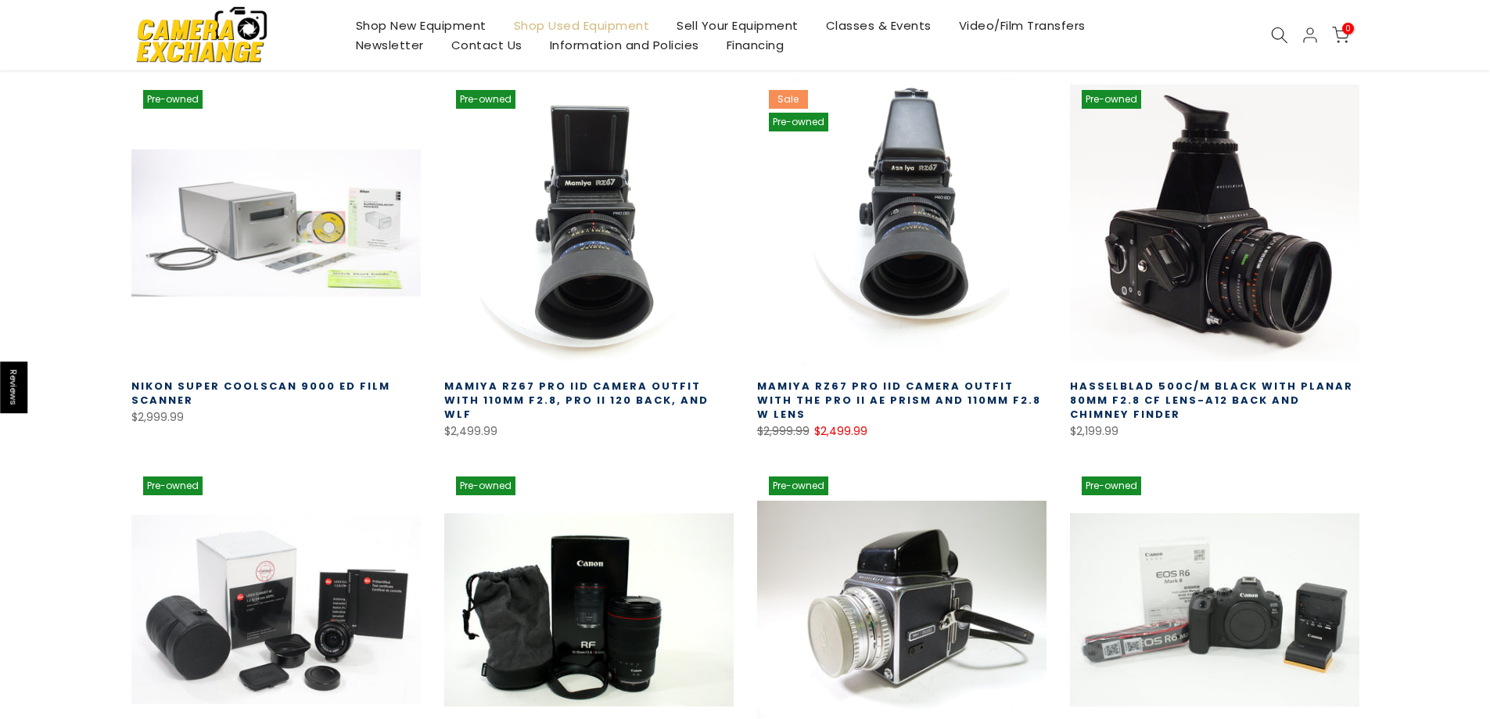
drag, startPoint x: 1248, startPoint y: 150, endPoint x: 1202, endPoint y: 156, distance: 46.5
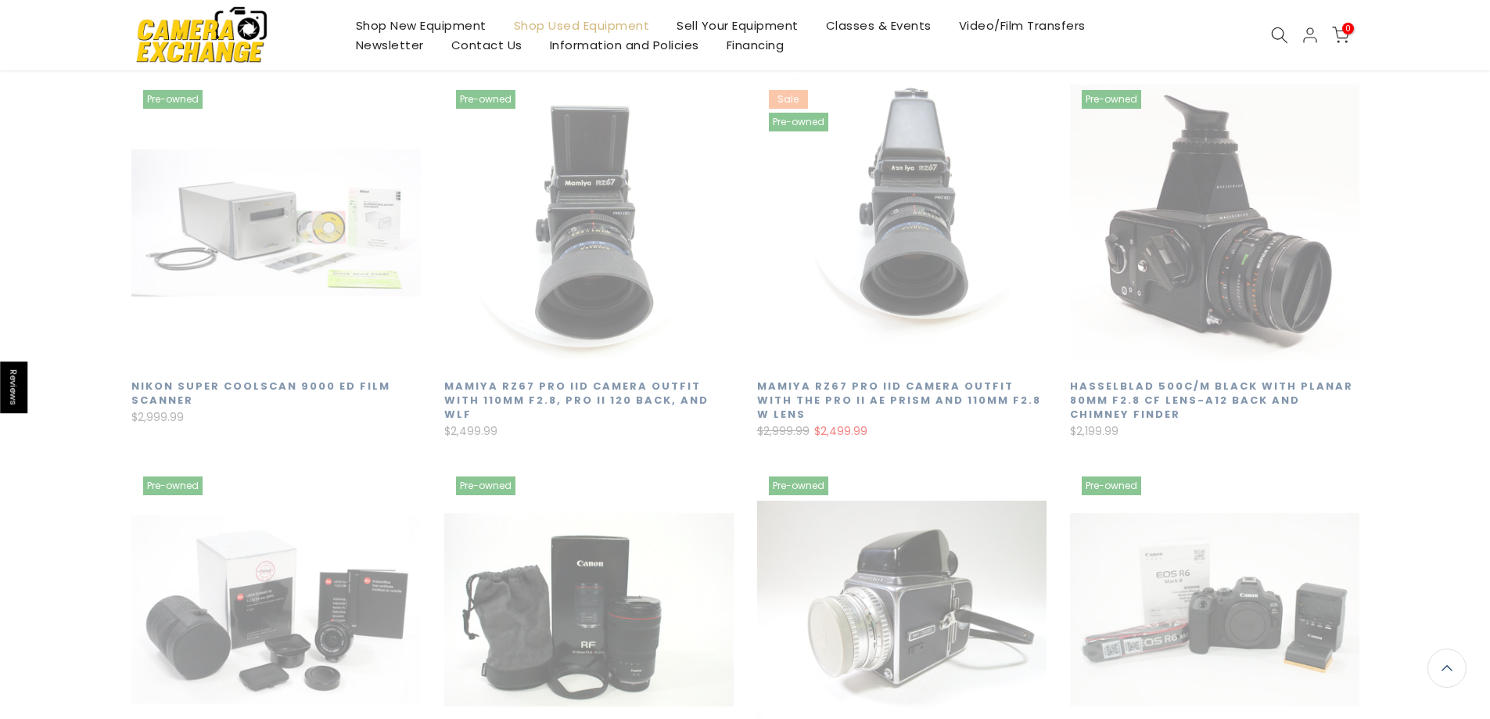
drag, startPoint x: 1200, startPoint y: 152, endPoint x: 1095, endPoint y: 107, distance: 113.9
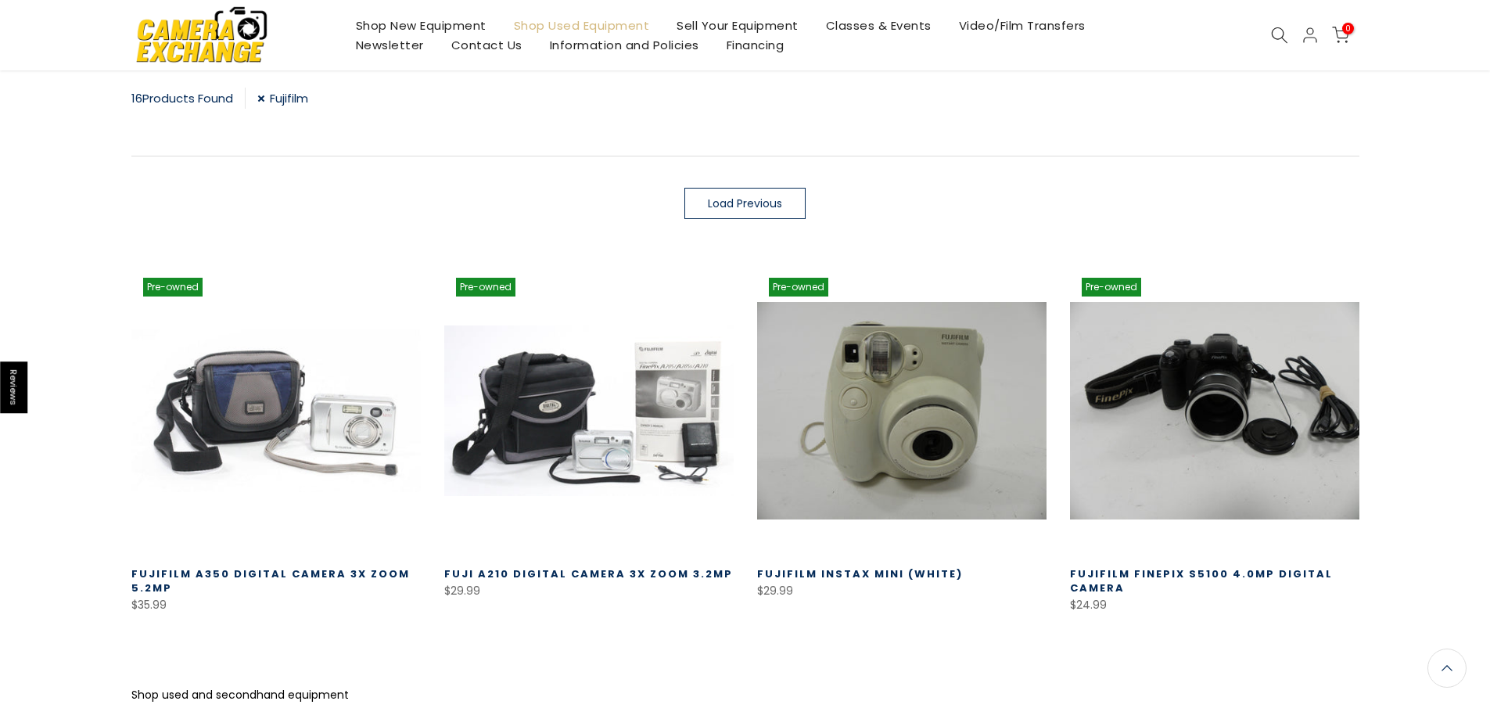
scroll to position [275, 0]
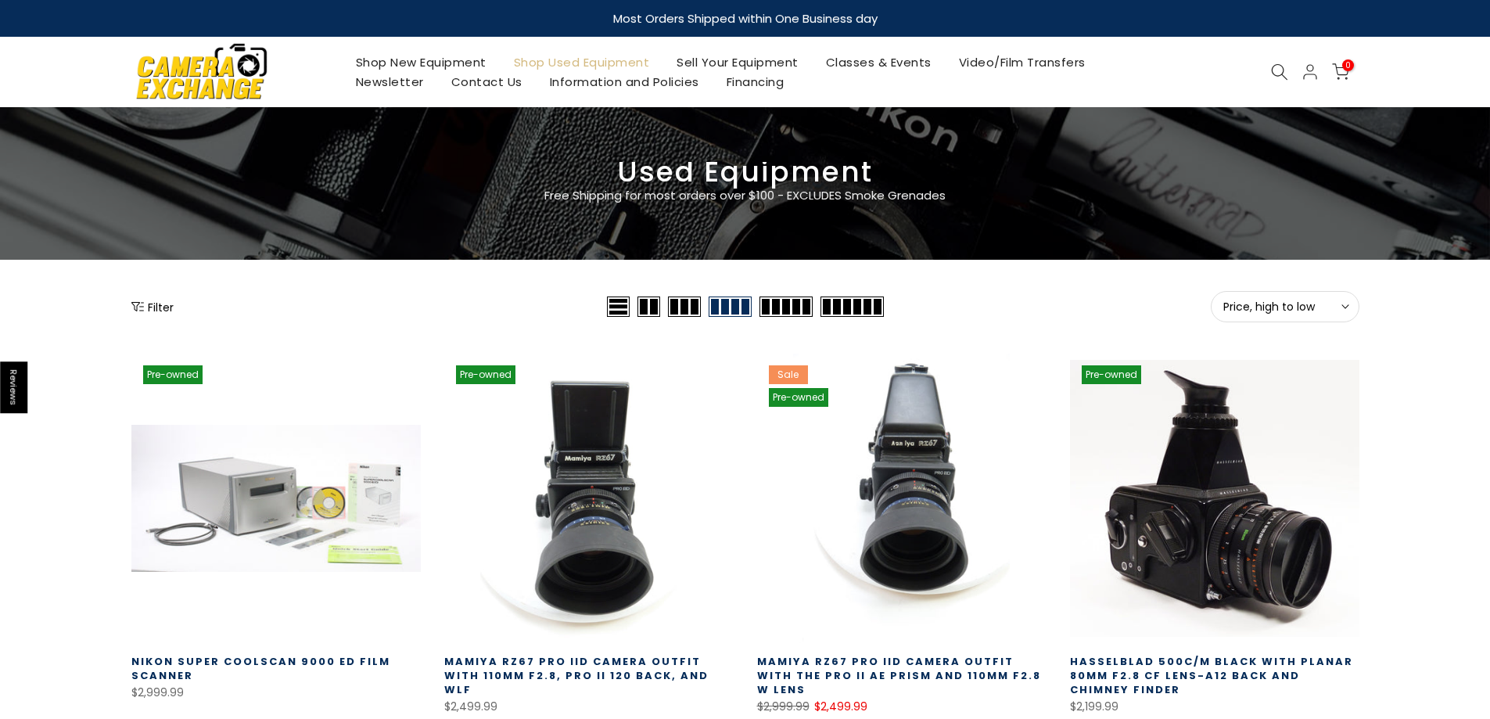
click at [134, 304] on icon "Show filters" at bounding box center [137, 306] width 13 height 13
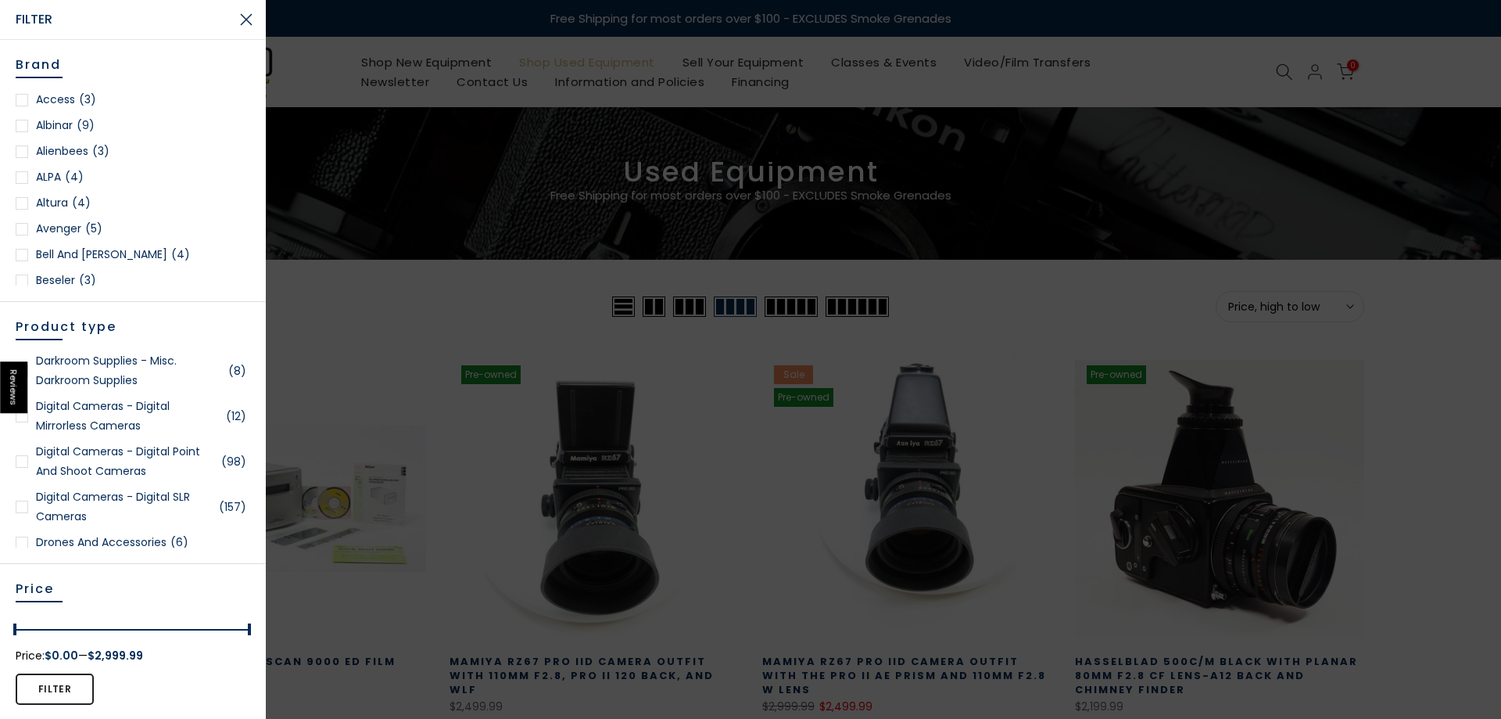
scroll to position [547, 0]
click at [24, 420] on link "Digital Cameras - Digital Mirrorless Cameras (12)" at bounding box center [133, 412] width 235 height 39
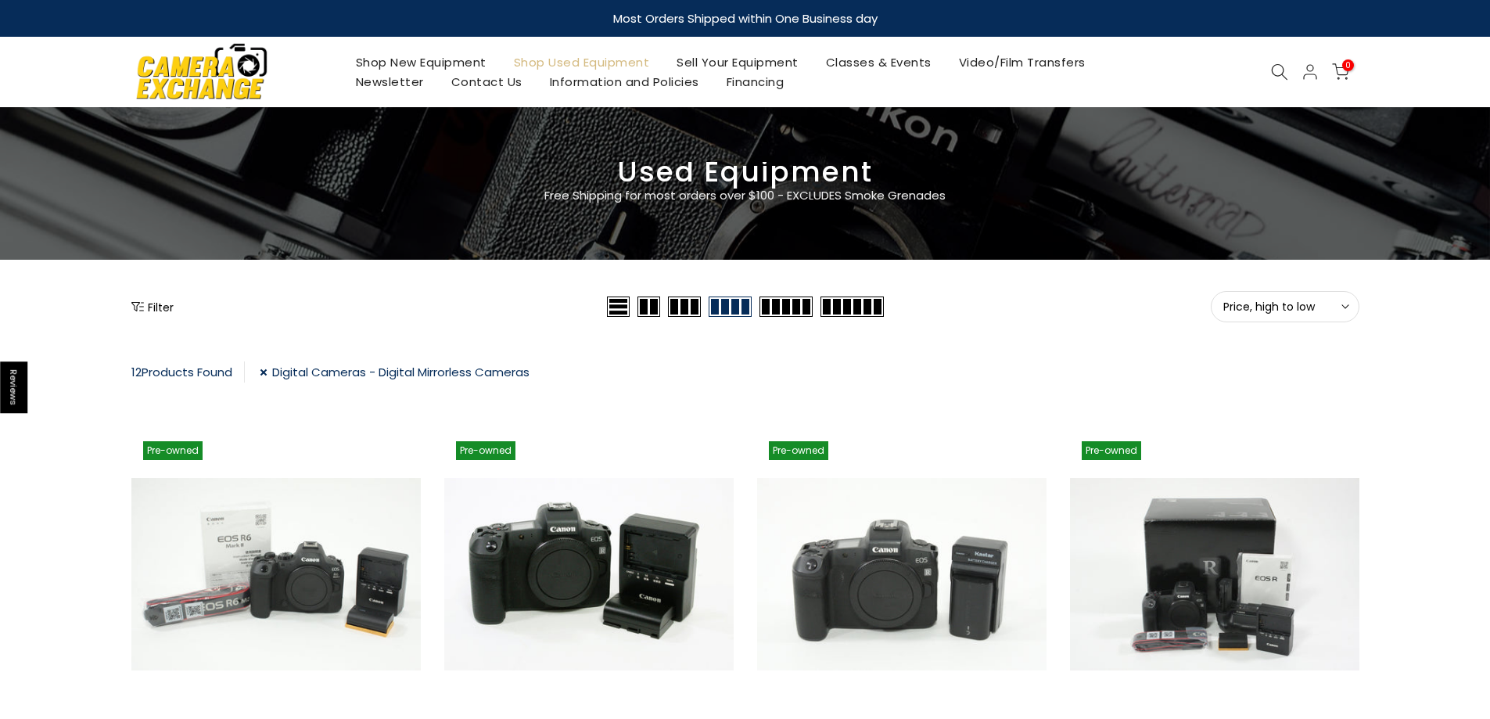
click at [265, 373] on link "Digital Cameras - Digital Mirrorless Cameras" at bounding box center [395, 371] width 270 height 21
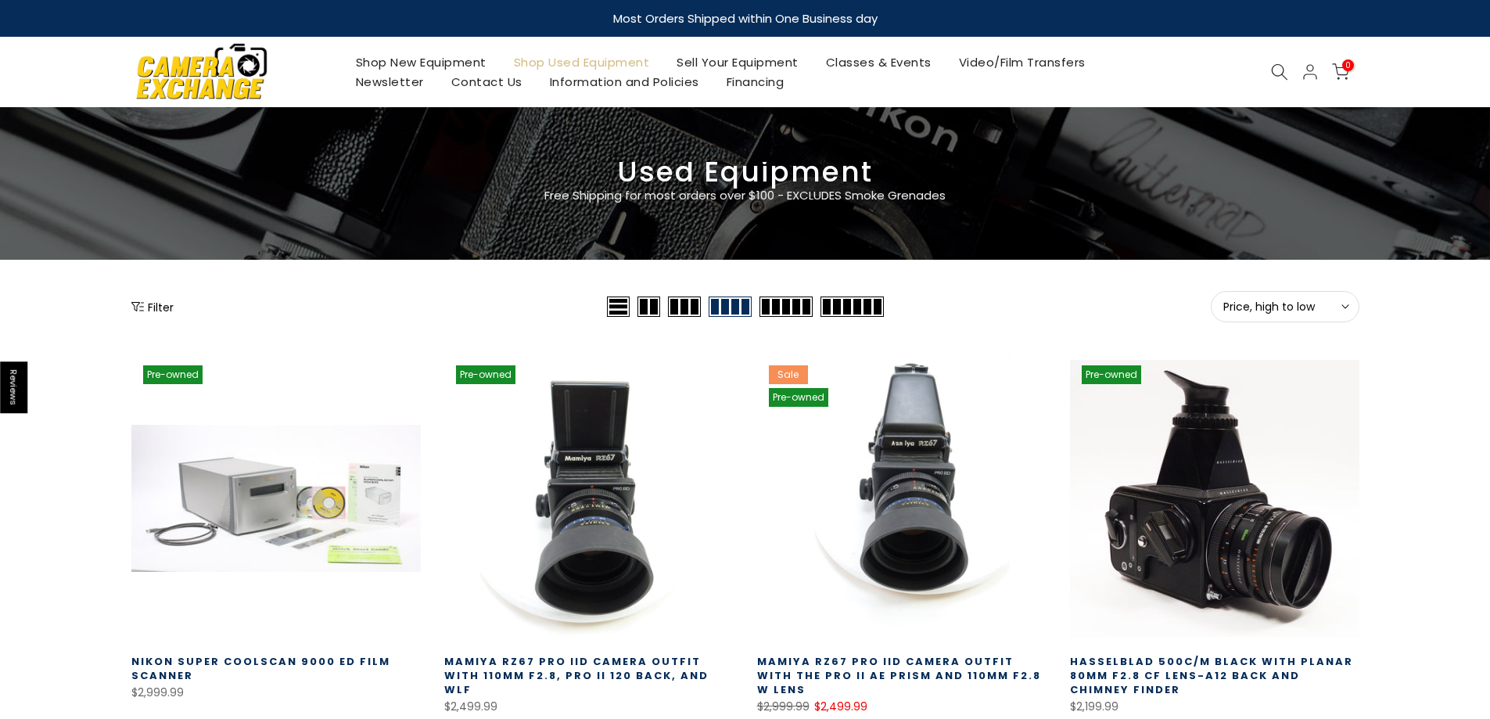
click at [136, 304] on icon "Show filters" at bounding box center [137, 306] width 13 height 13
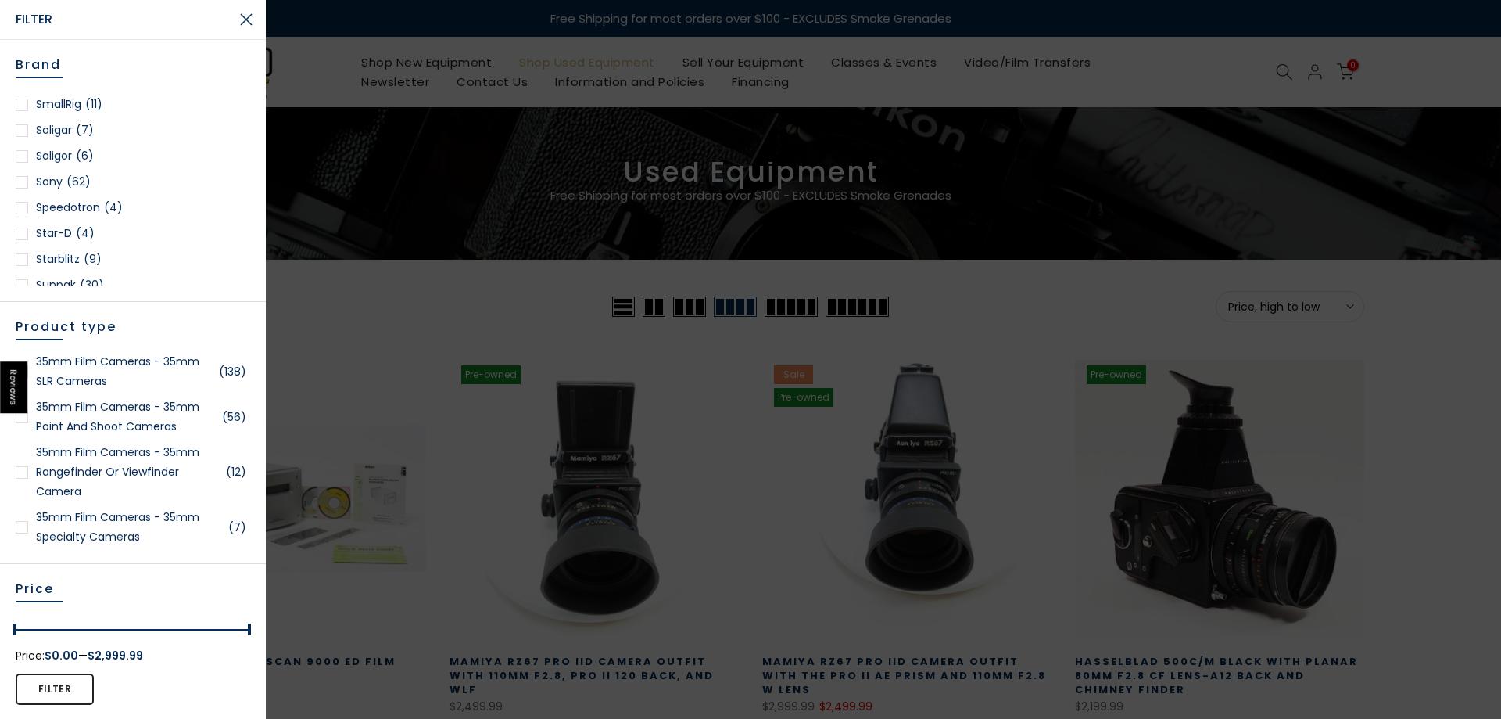
scroll to position [2158, 0]
click at [23, 113] on div at bounding box center [22, 109] width 13 height 13
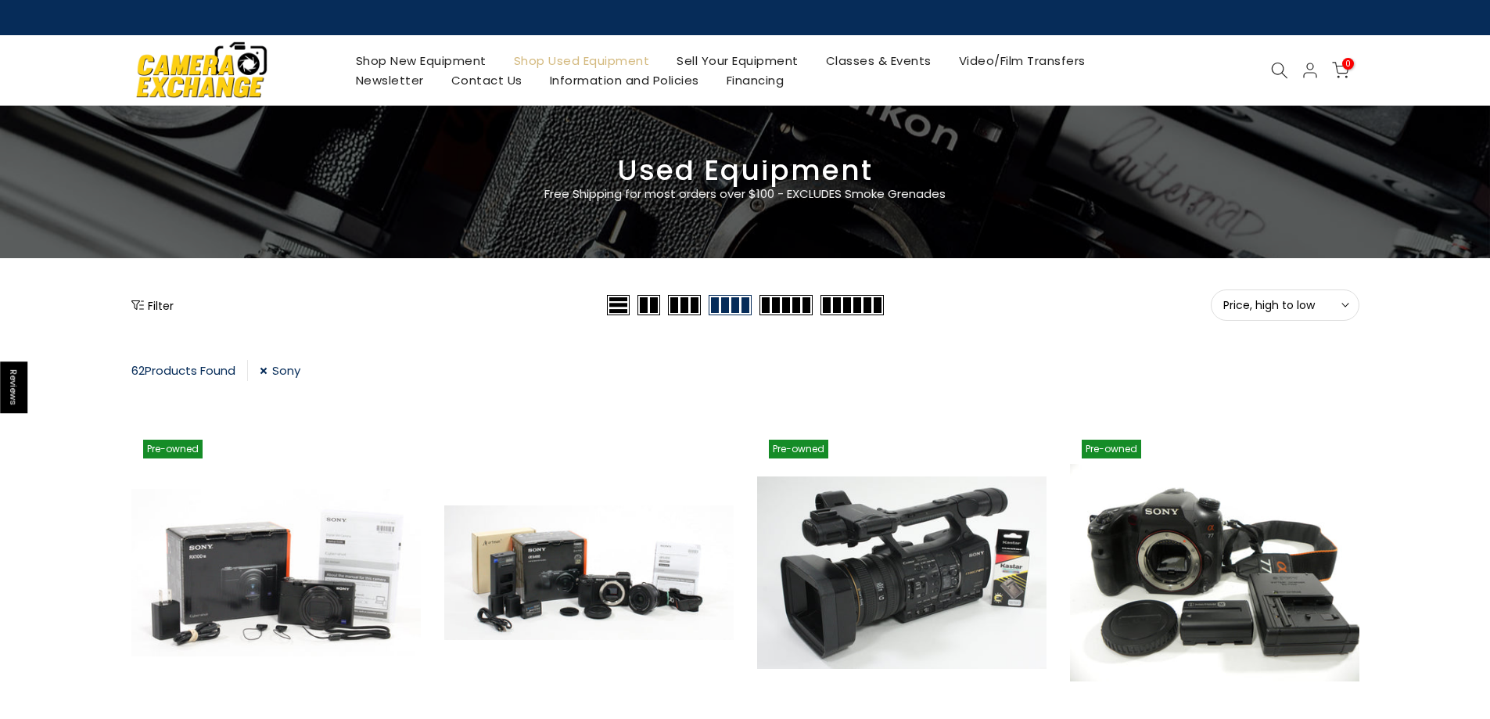
click at [166, 312] on button "Filter" at bounding box center [152, 305] width 42 height 16
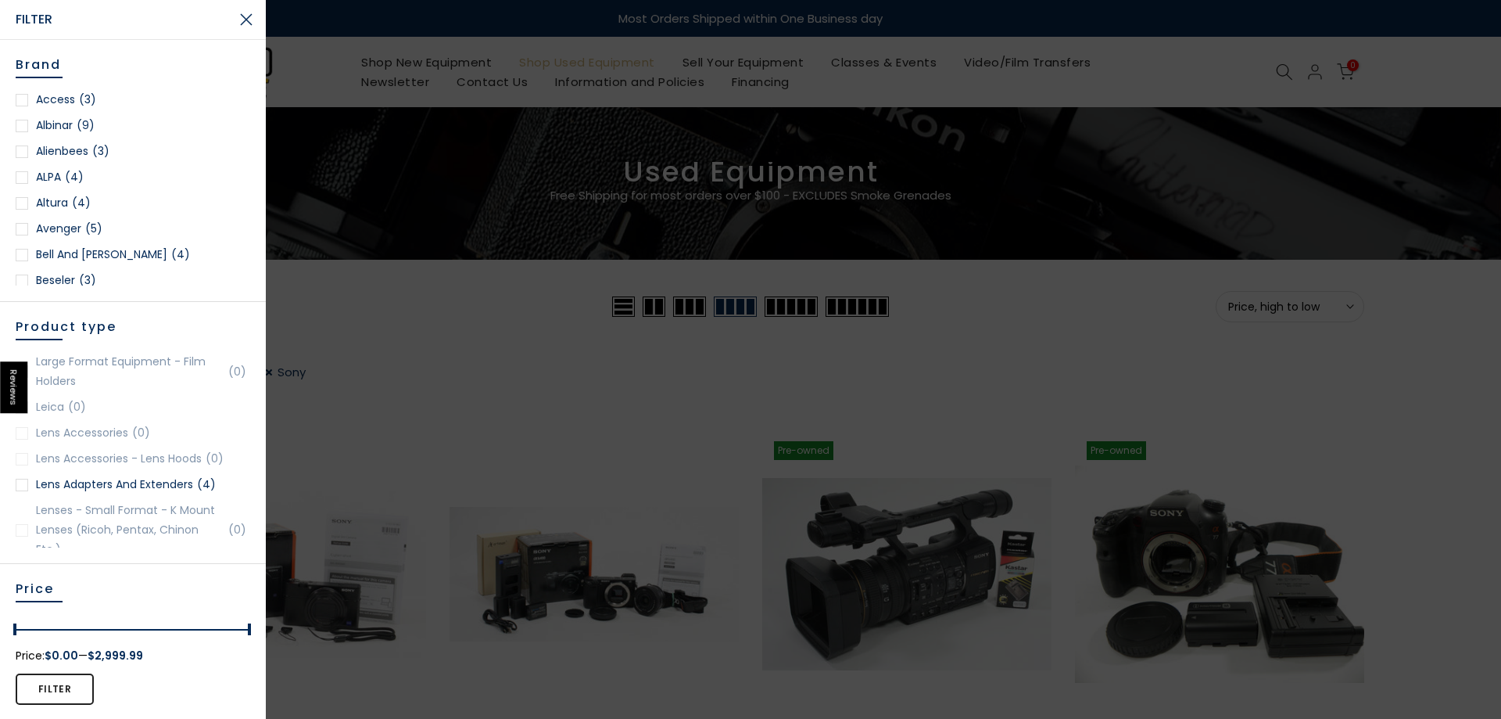
scroll to position [1298, 0]
click at [109, 388] on link "Lens Adapters and Extenders (4)" at bounding box center [133, 384] width 235 height 20
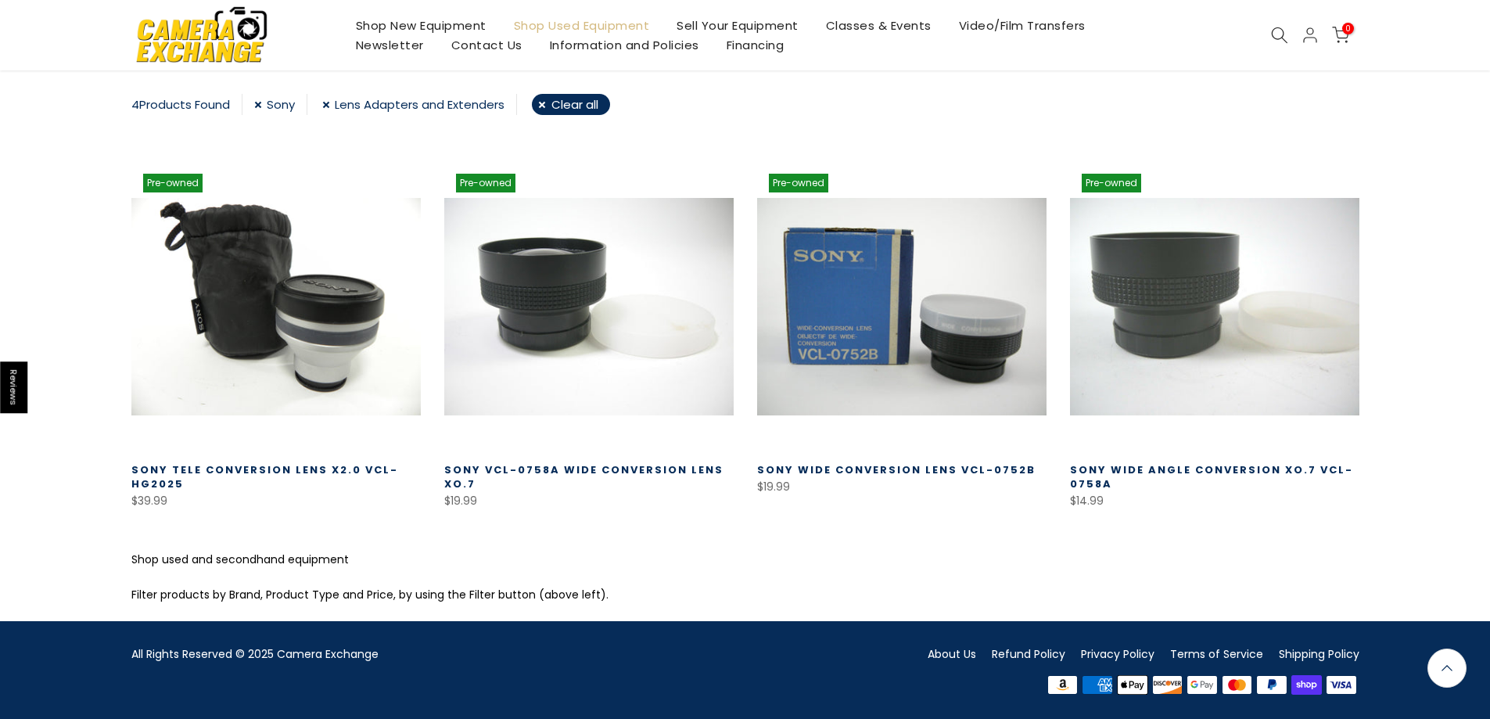
scroll to position [269, 0]
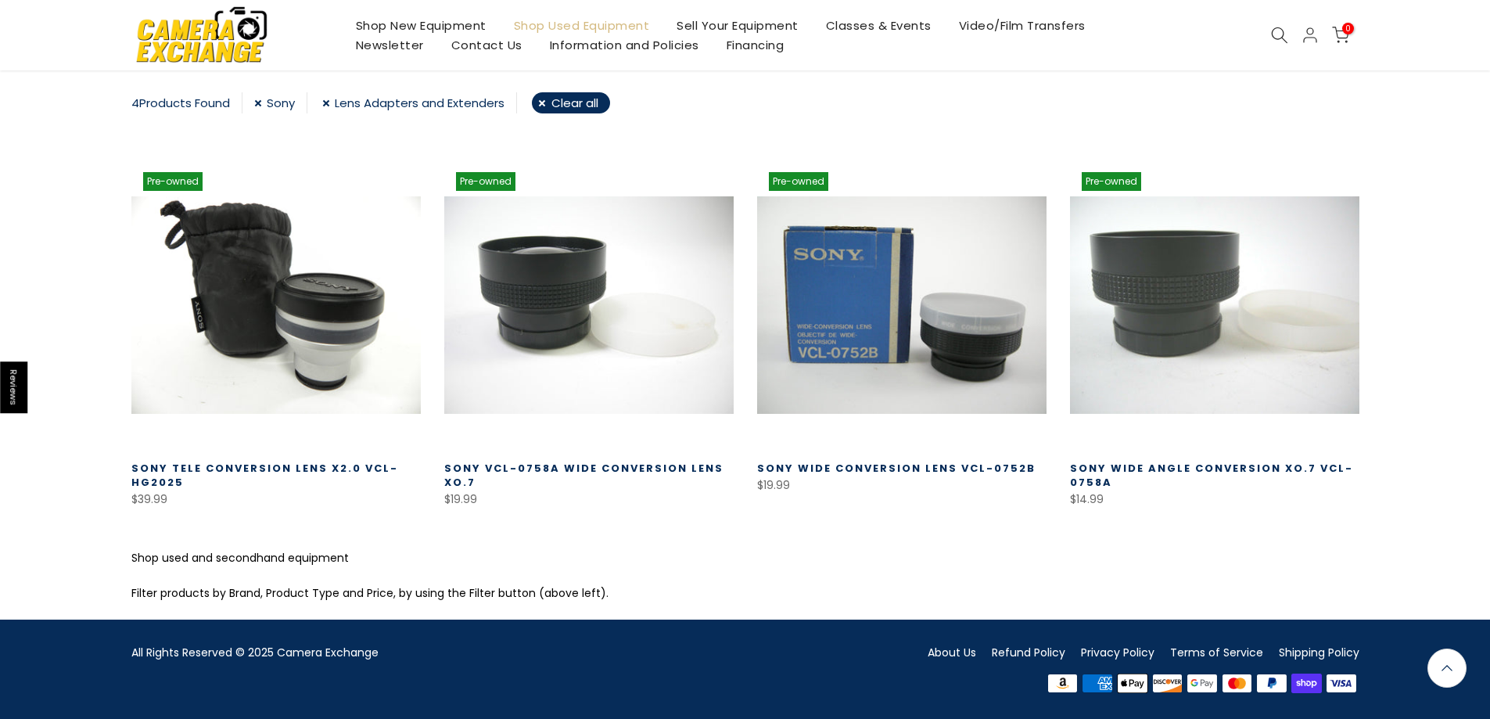
click at [328, 102] on link "Lens Adapters and Extenders" at bounding box center [419, 102] width 195 height 21
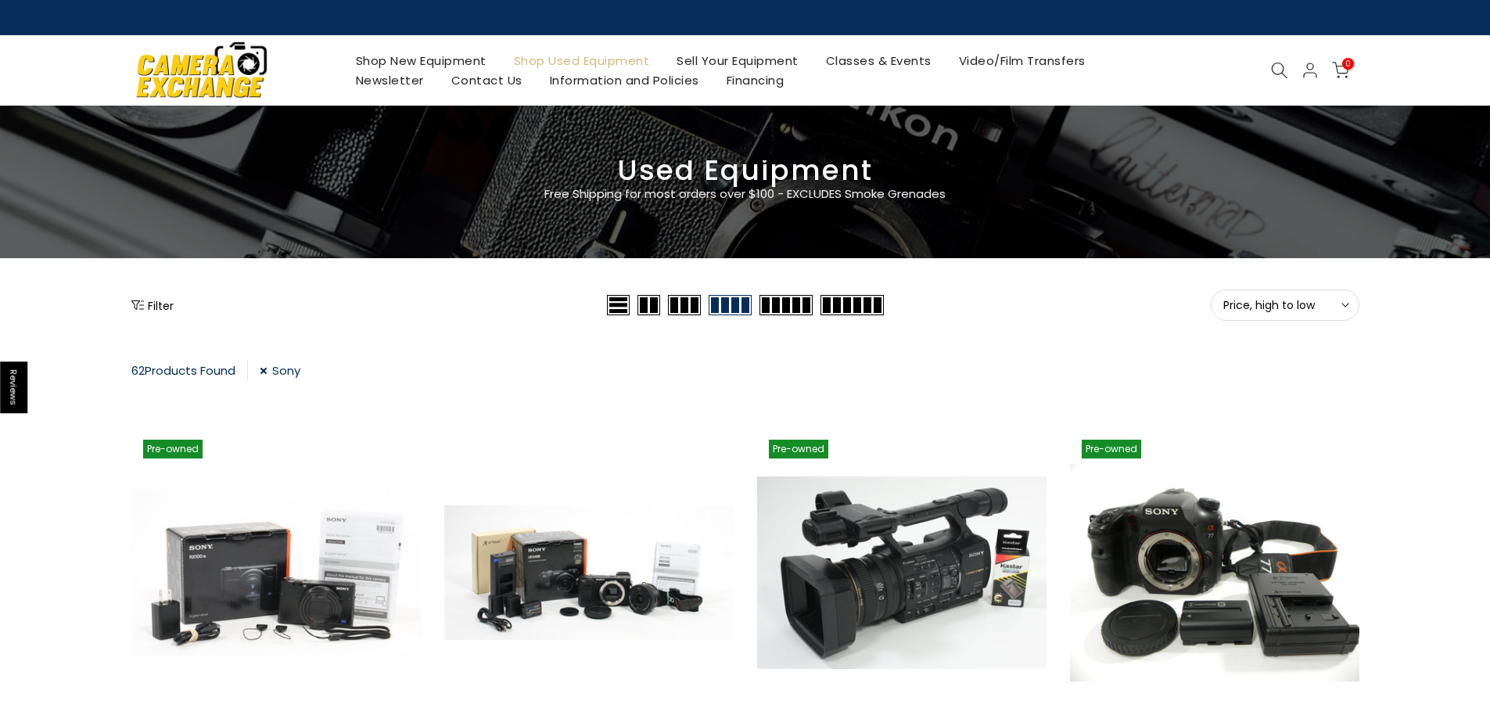
click at [161, 303] on button "Filter" at bounding box center [152, 305] width 42 height 16
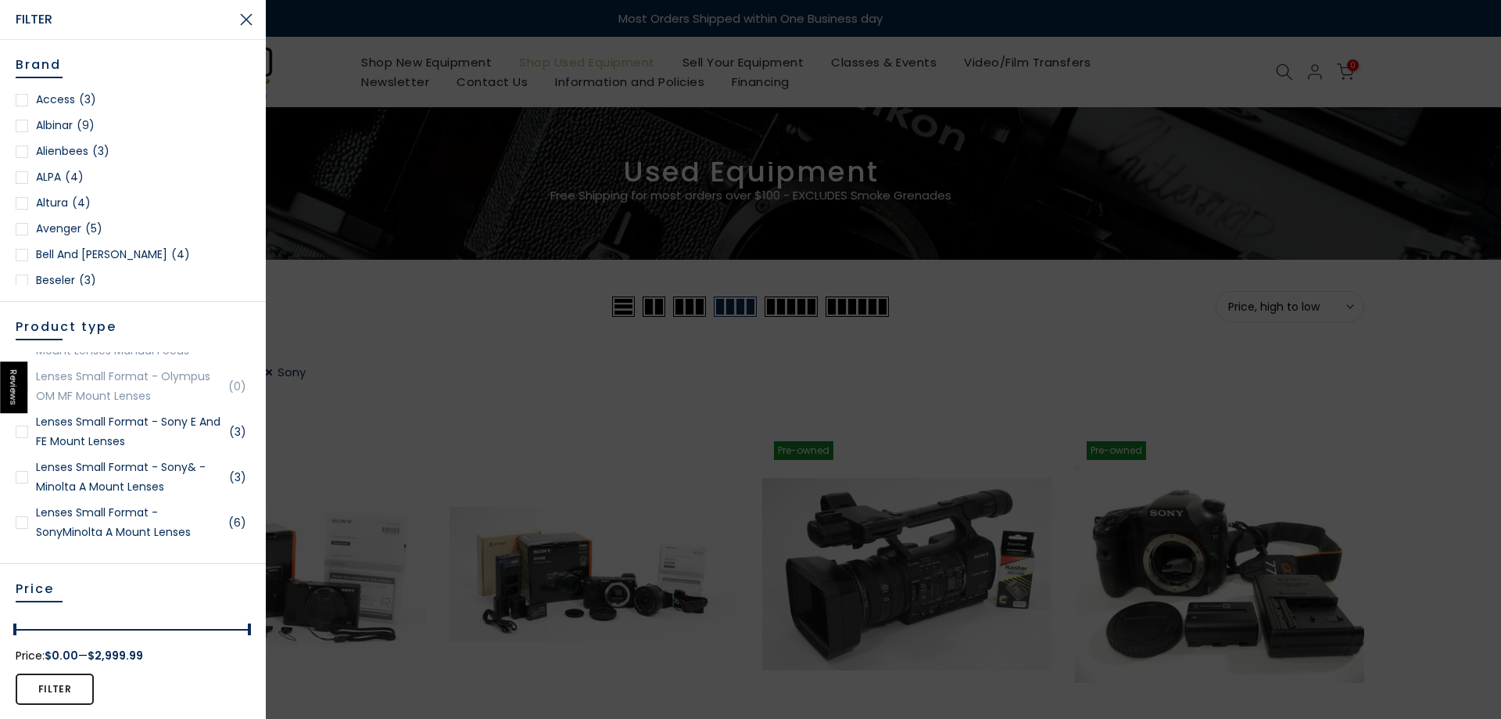
scroll to position [2346, 0]
click at [27, 482] on div at bounding box center [22, 480] width 13 height 13
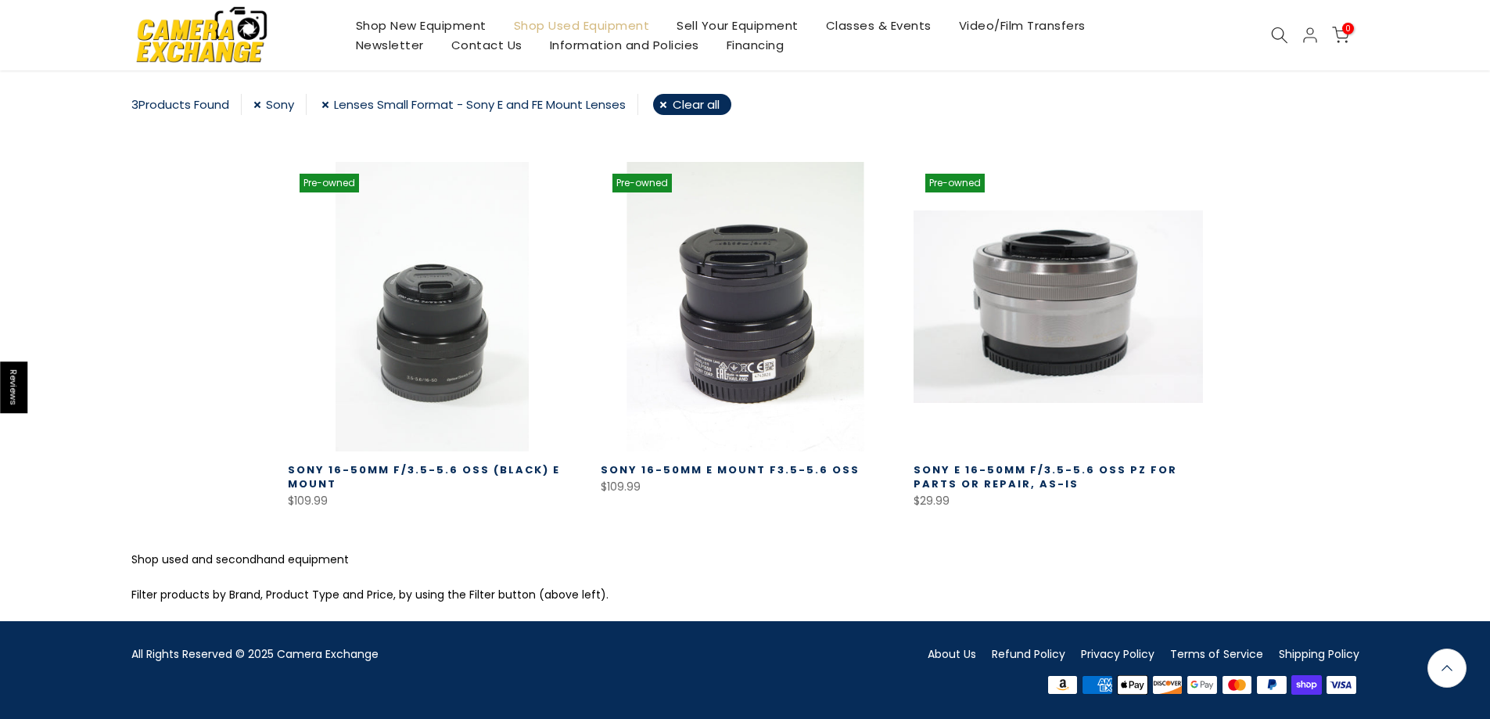
scroll to position [269, 0]
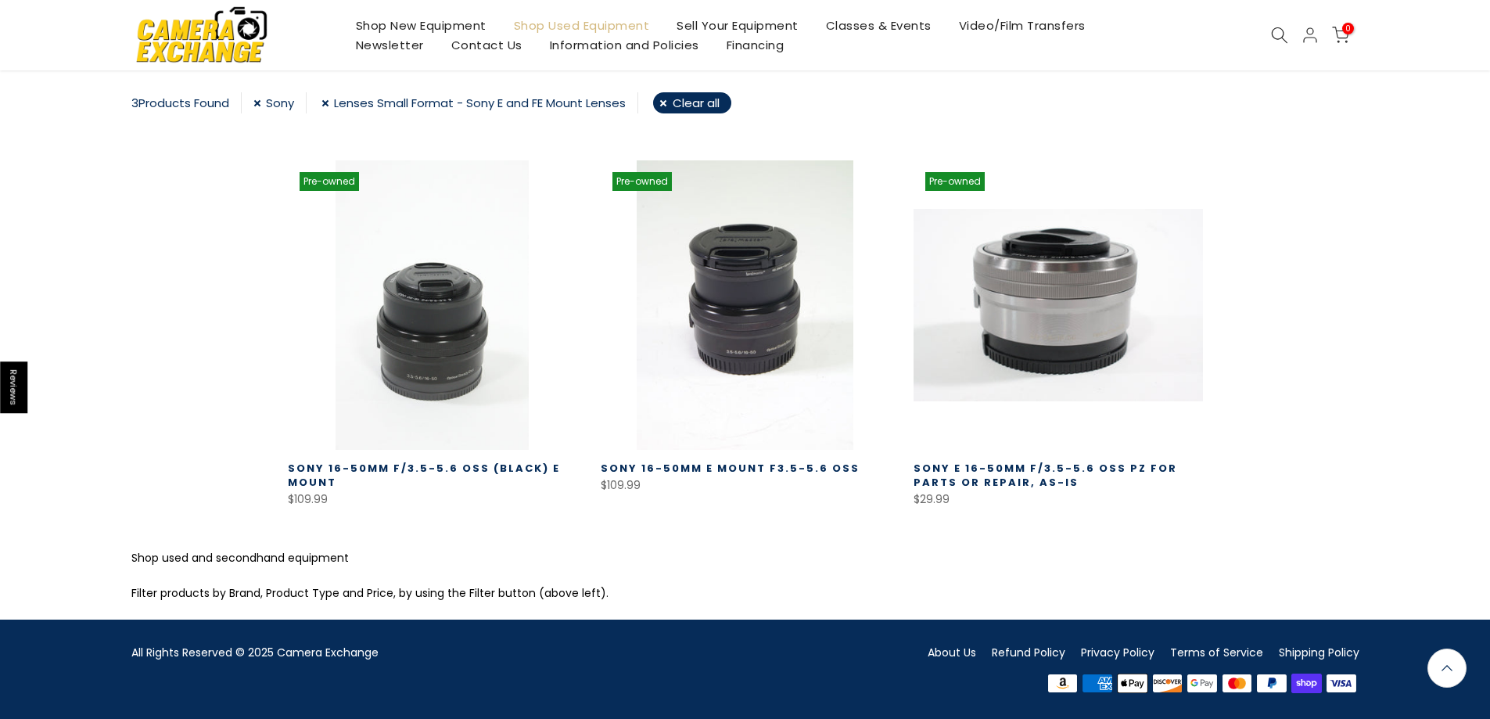
click at [328, 106] on link "Lenses Small Format - Sony E and FE Mount Lenses" at bounding box center [479, 102] width 317 height 21
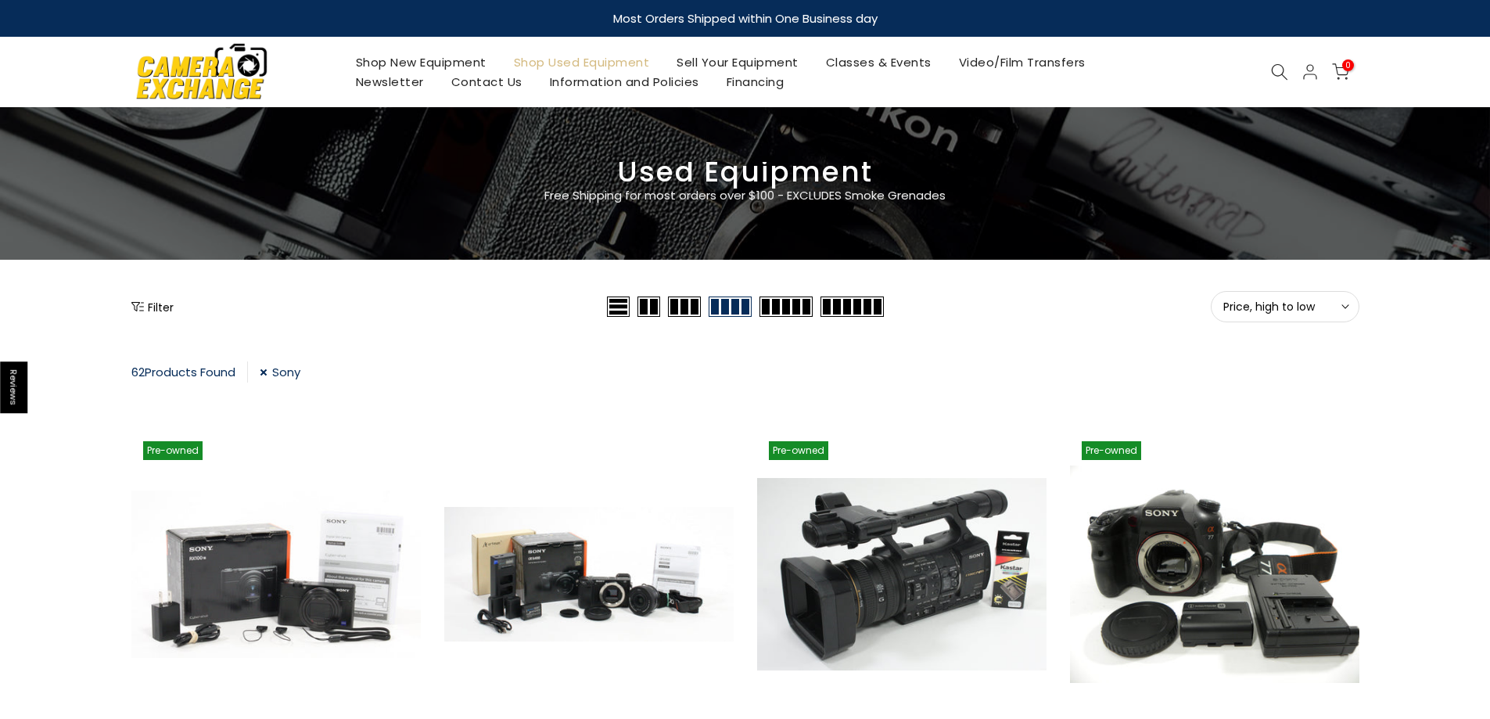
click at [160, 314] on button "Filter" at bounding box center [152, 307] width 42 height 16
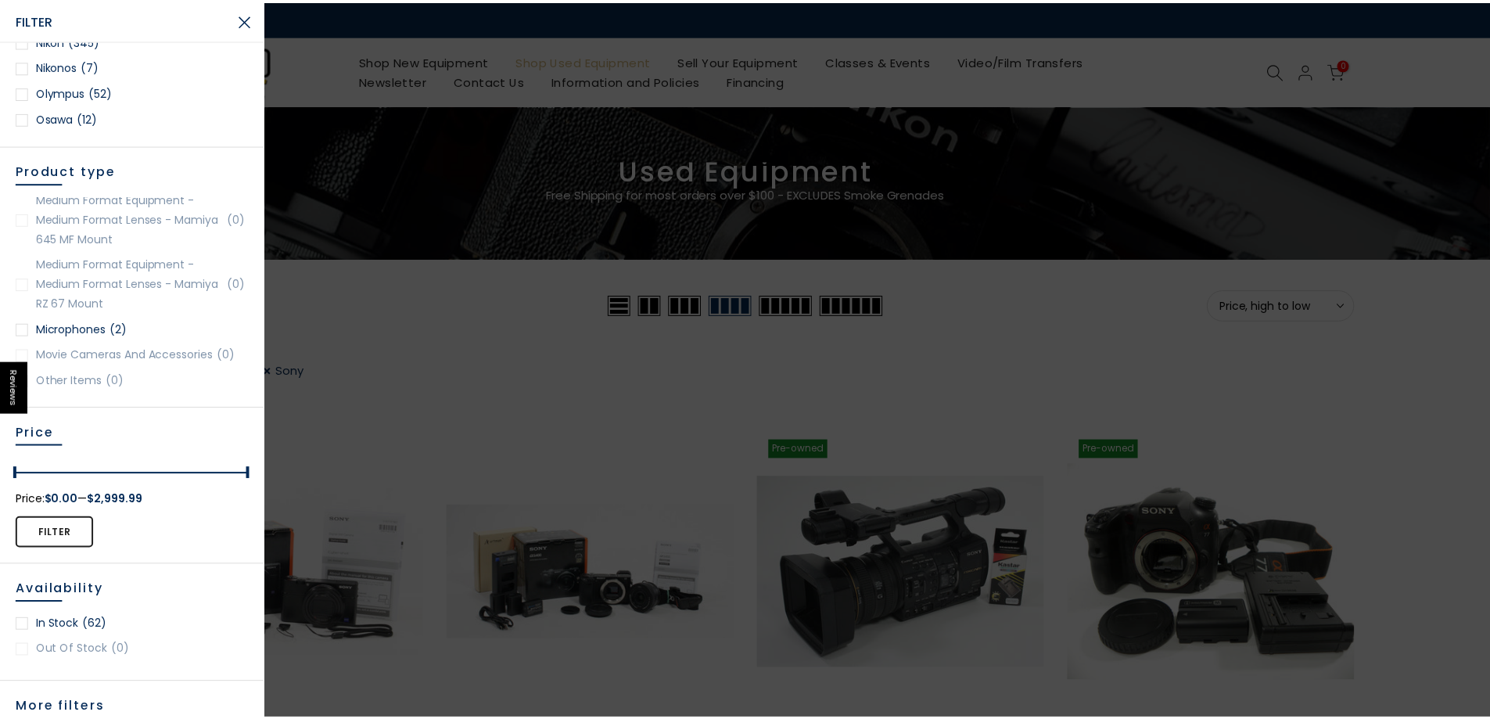
scroll to position [1486, 0]
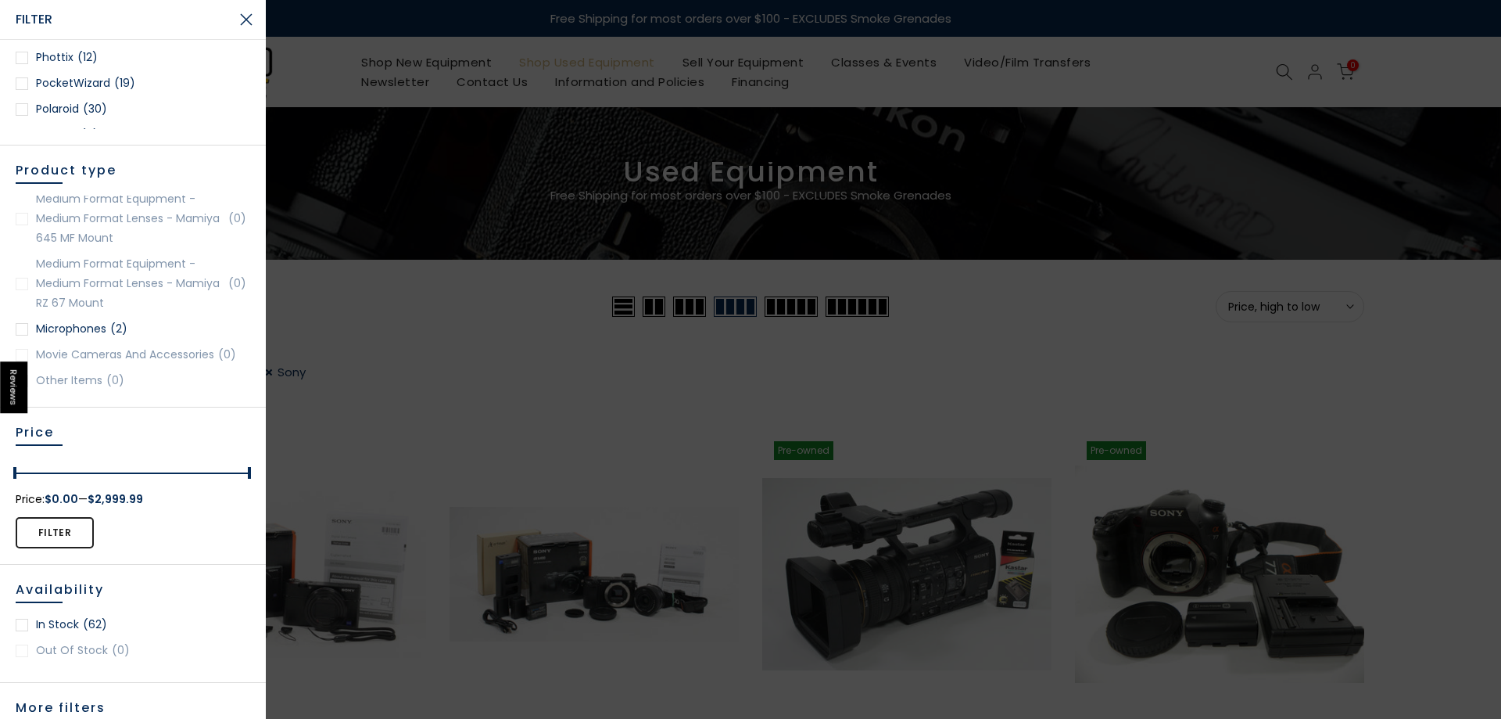
click at [239, 25] on button "Close Search" at bounding box center [246, 19] width 39 height 39
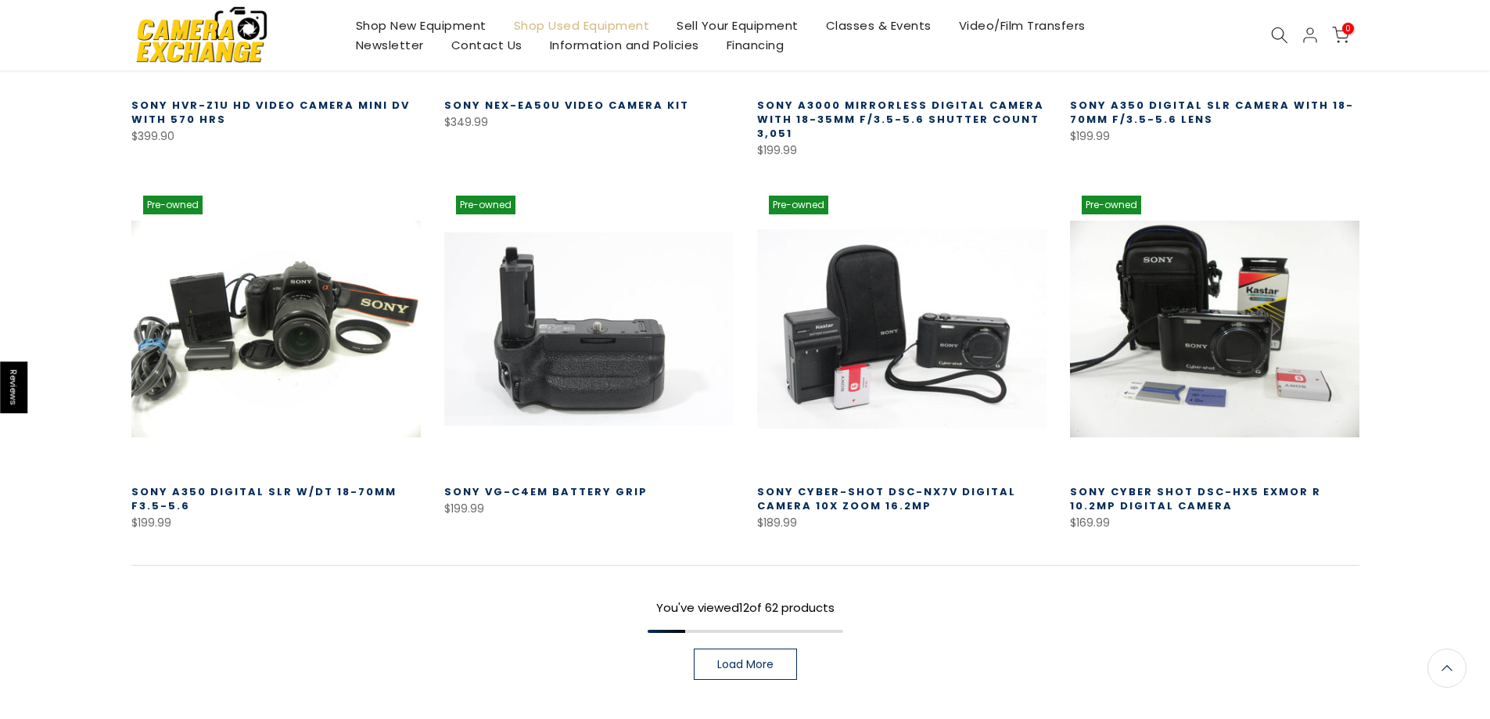
scroll to position [1015, 0]
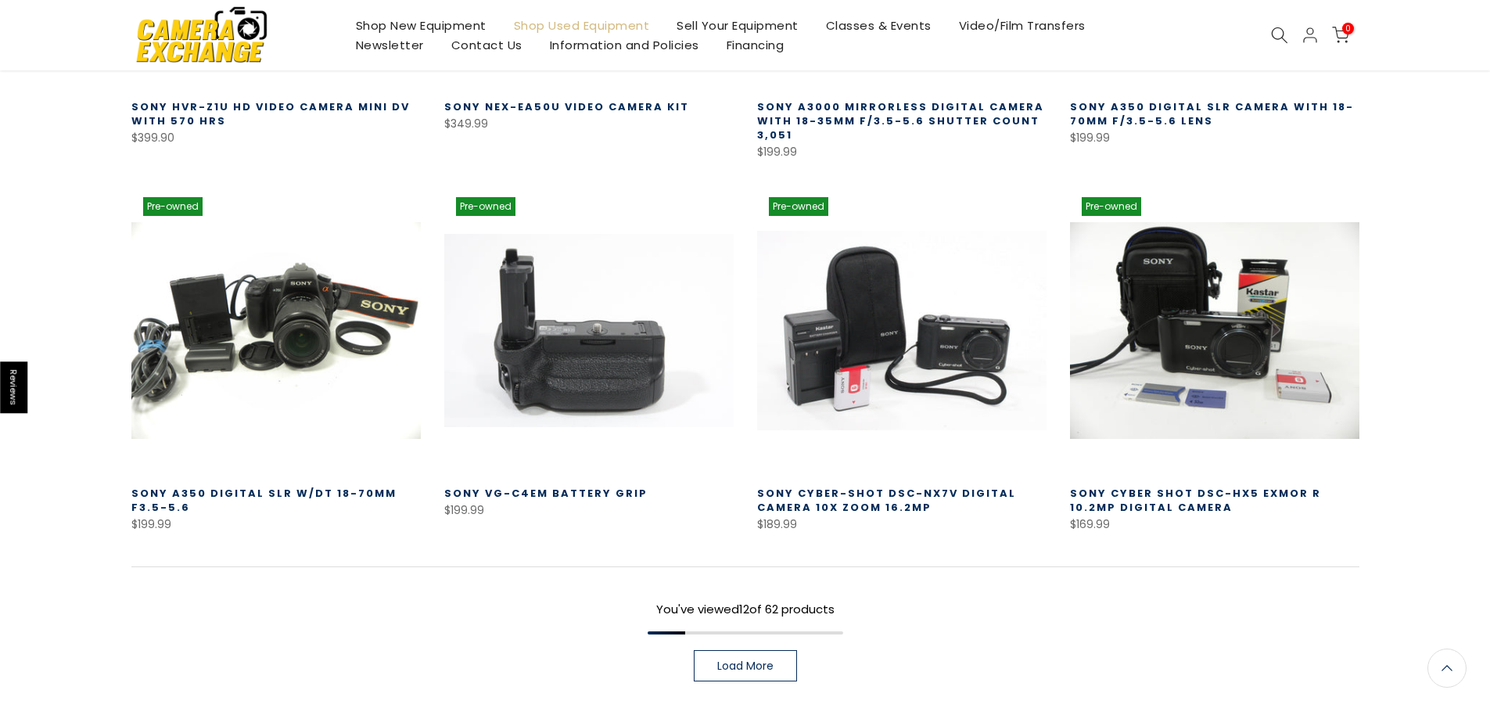
click at [752, 663] on span "Load More" at bounding box center [745, 665] width 56 height 11
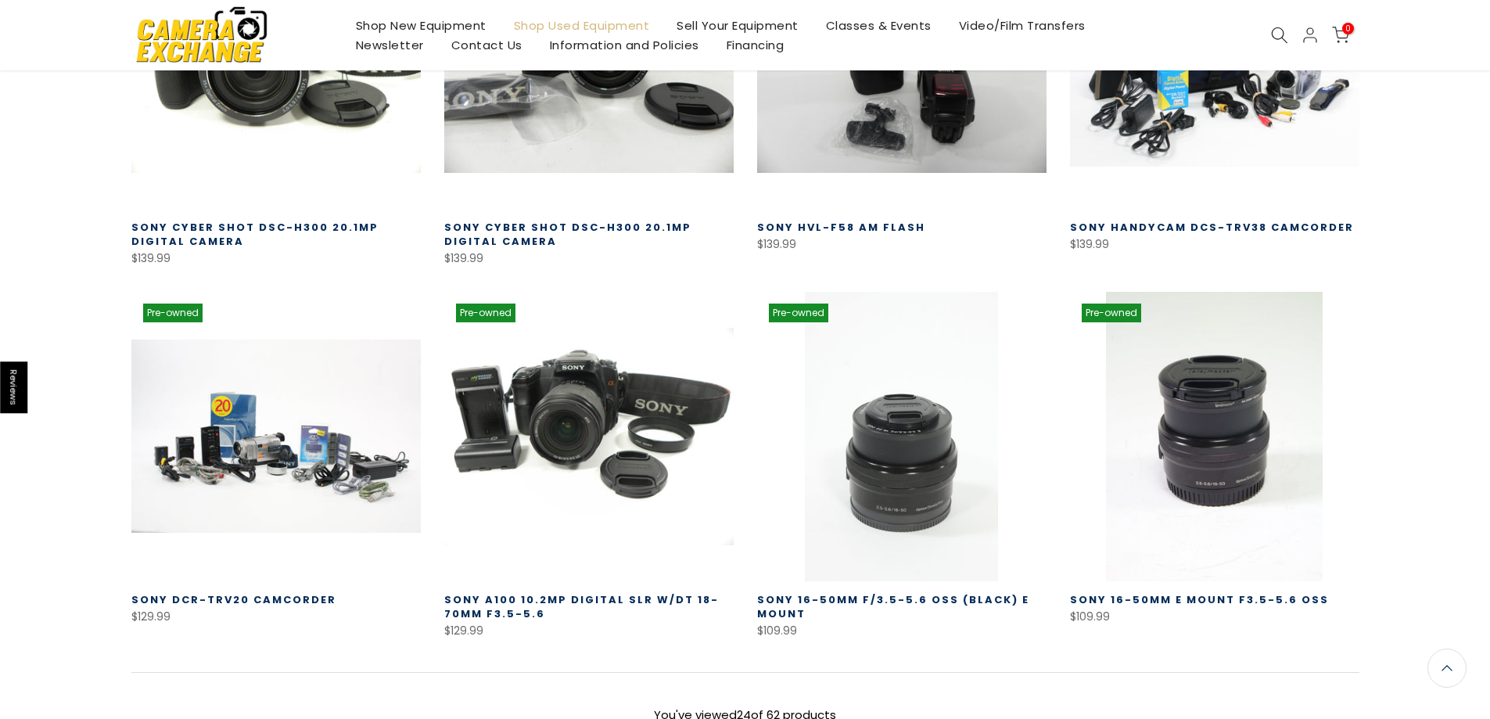
scroll to position [2033, 0]
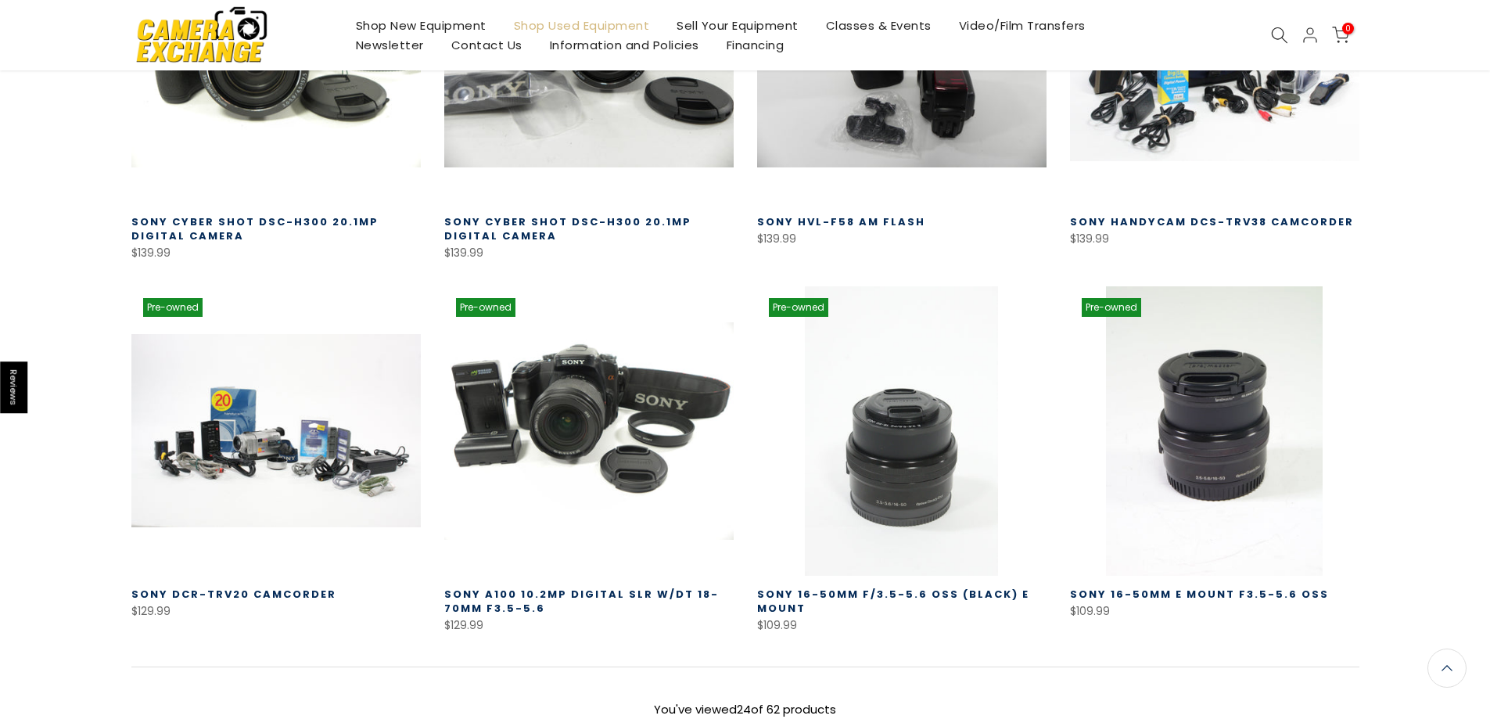
drag, startPoint x: 1373, startPoint y: 237, endPoint x: 1376, endPoint y: 229, distance: 8.2
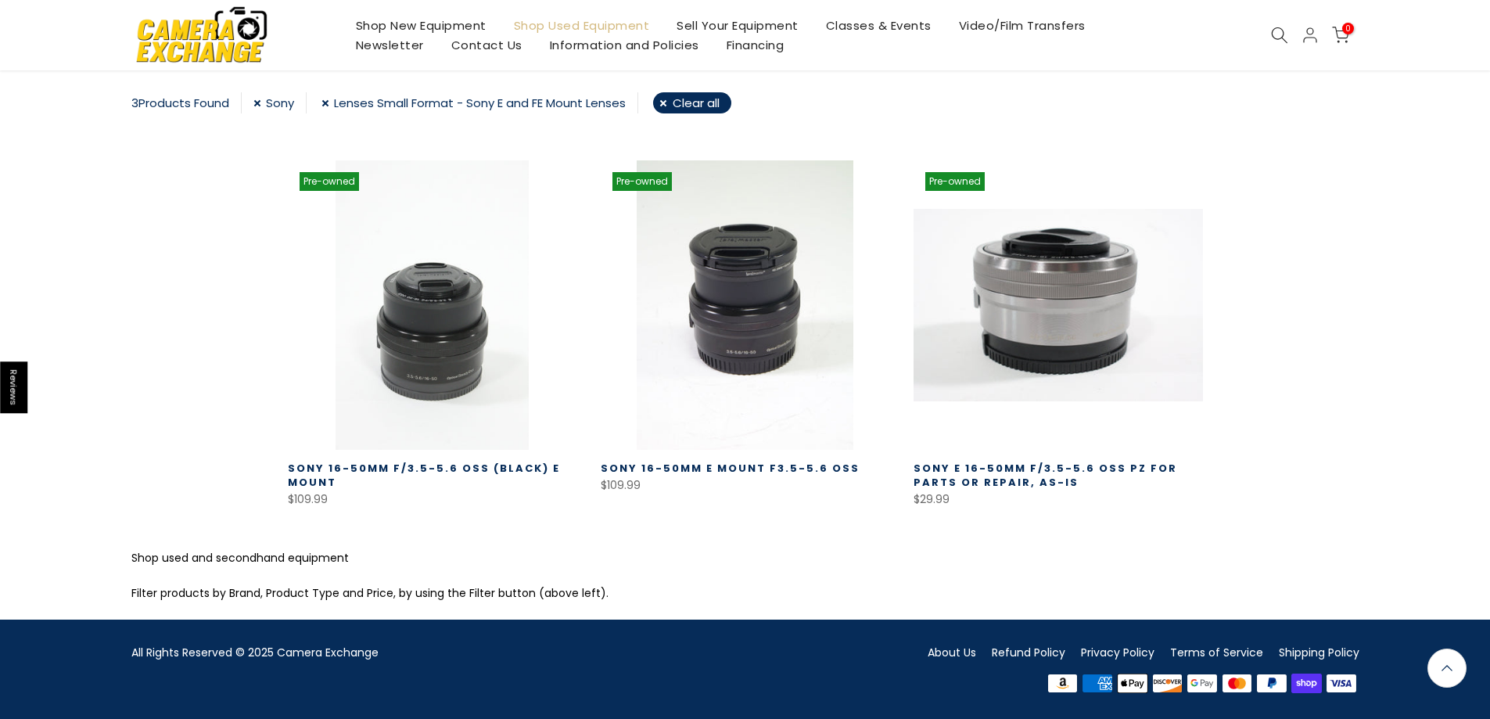
drag, startPoint x: 1364, startPoint y: 196, endPoint x: 1346, endPoint y: 201, distance: 18.6
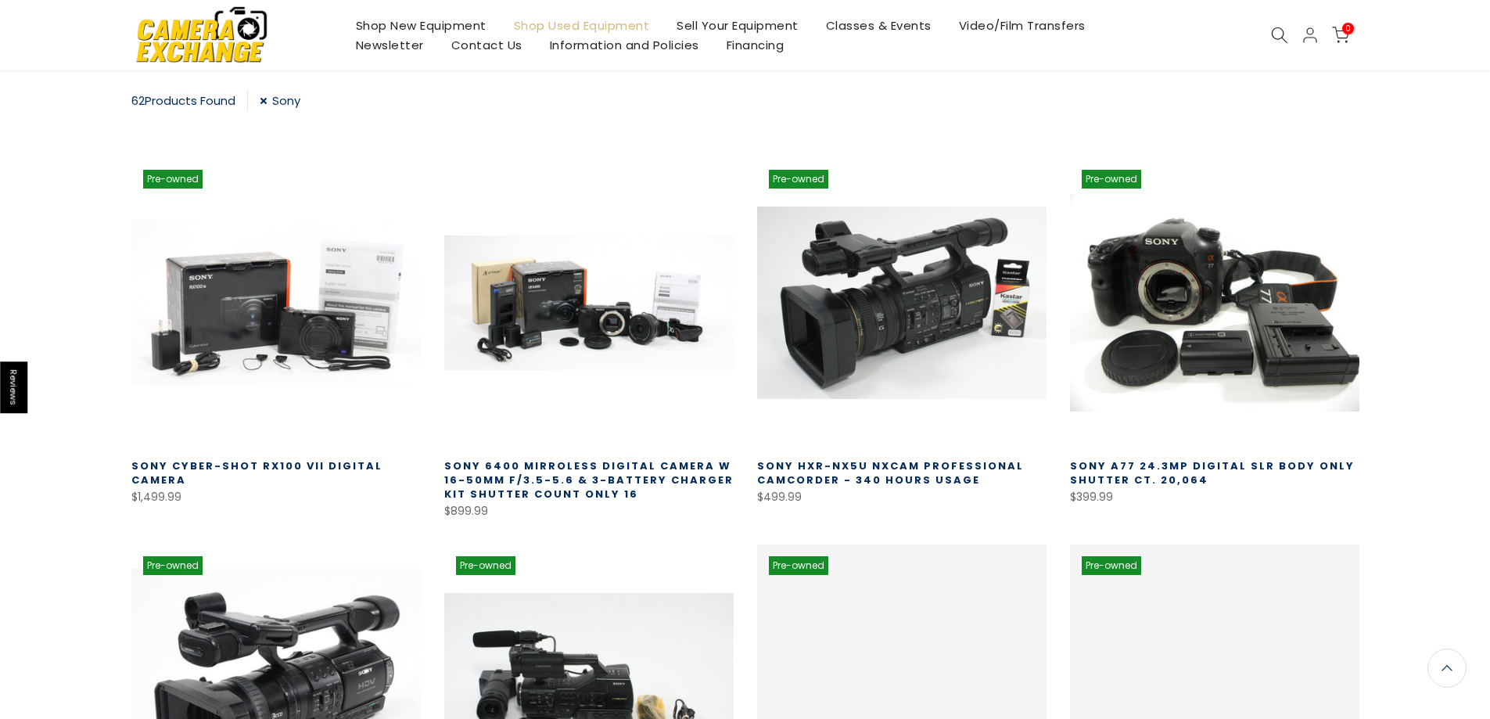
drag, startPoint x: 1347, startPoint y: 196, endPoint x: 1322, endPoint y: 191, distance: 26.4
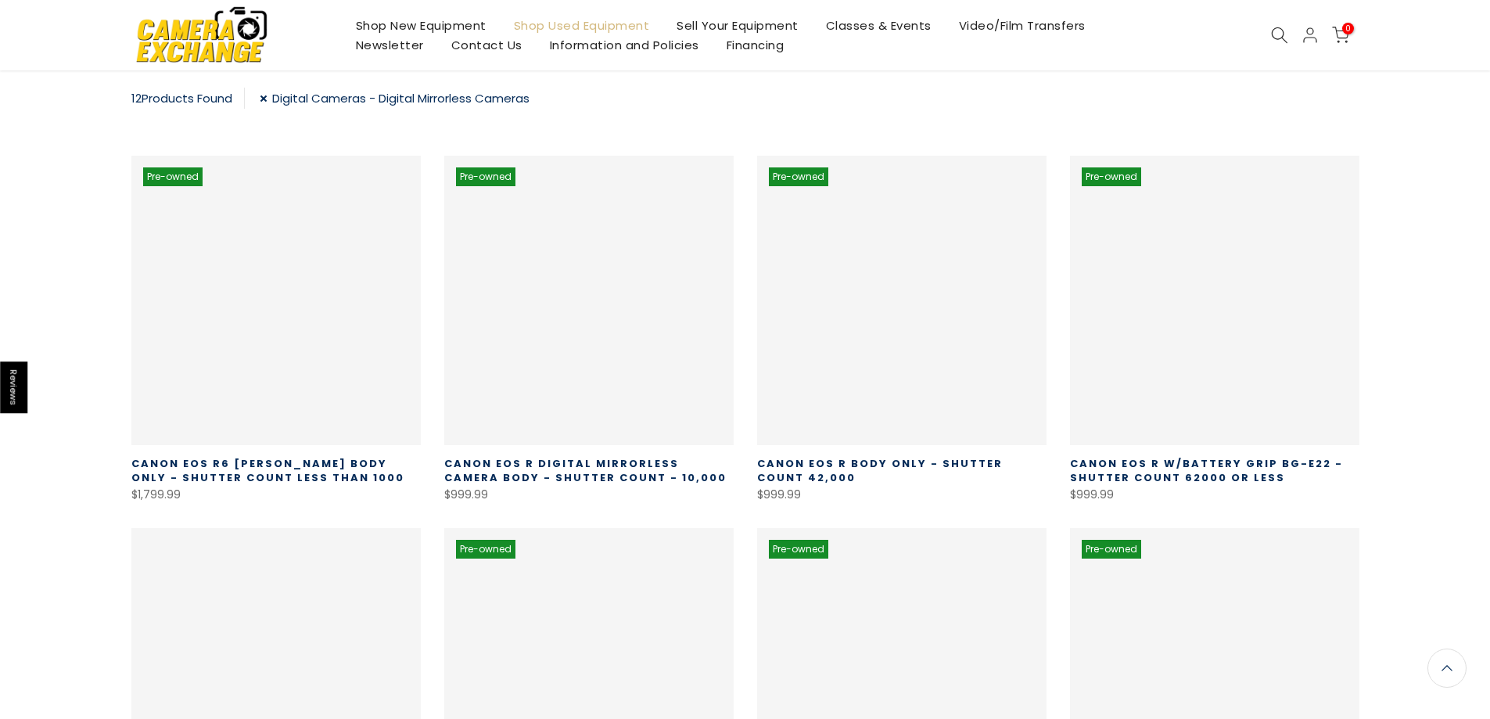
drag, startPoint x: 1306, startPoint y: 188, endPoint x: 1283, endPoint y: 183, distance: 23.3
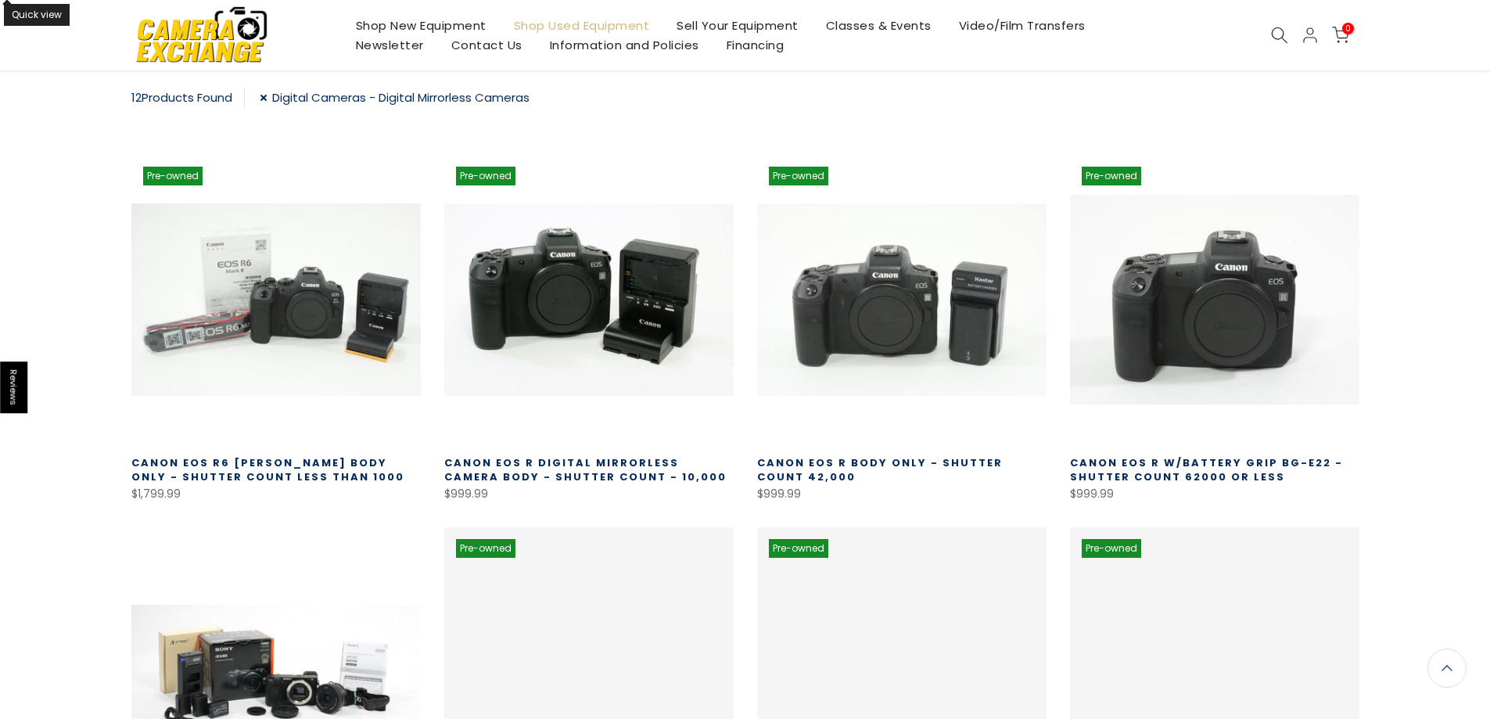
scroll to position [274, 0]
